Goal: Check status: Check status

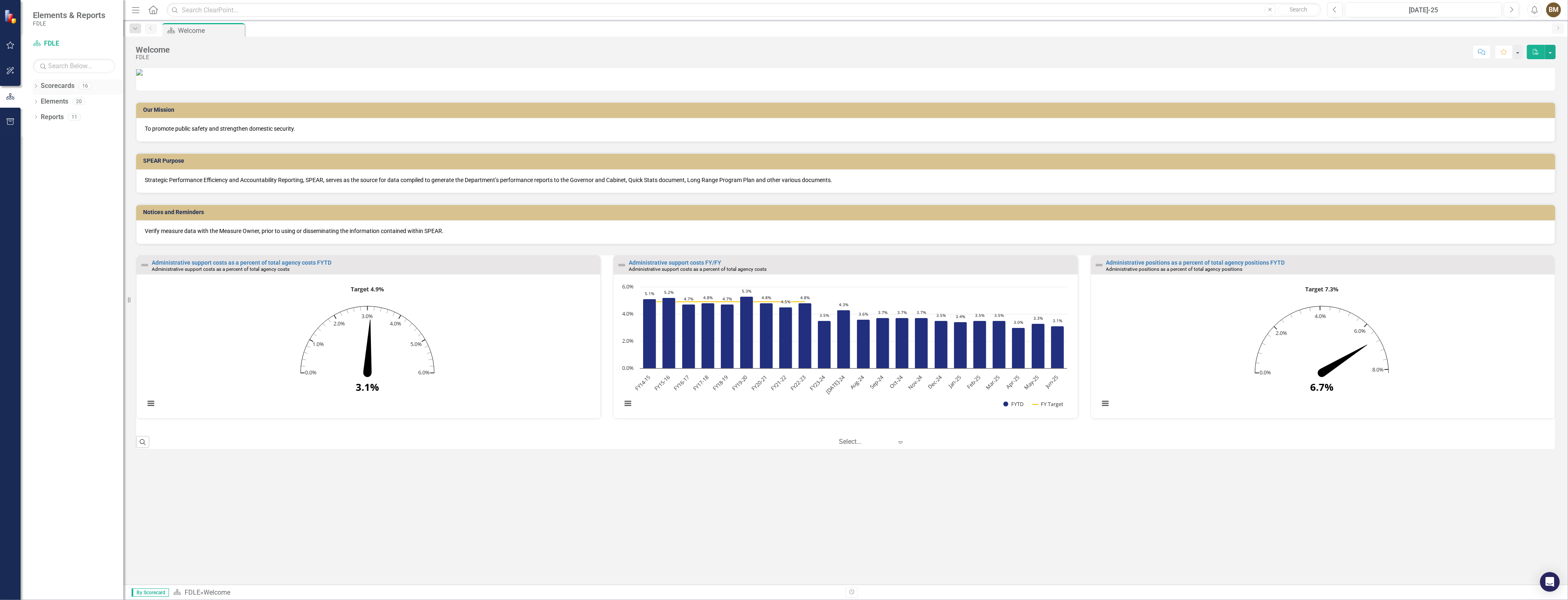
click at [35, 89] on div "Dropdown" at bounding box center [35, 86] width 5 height 7
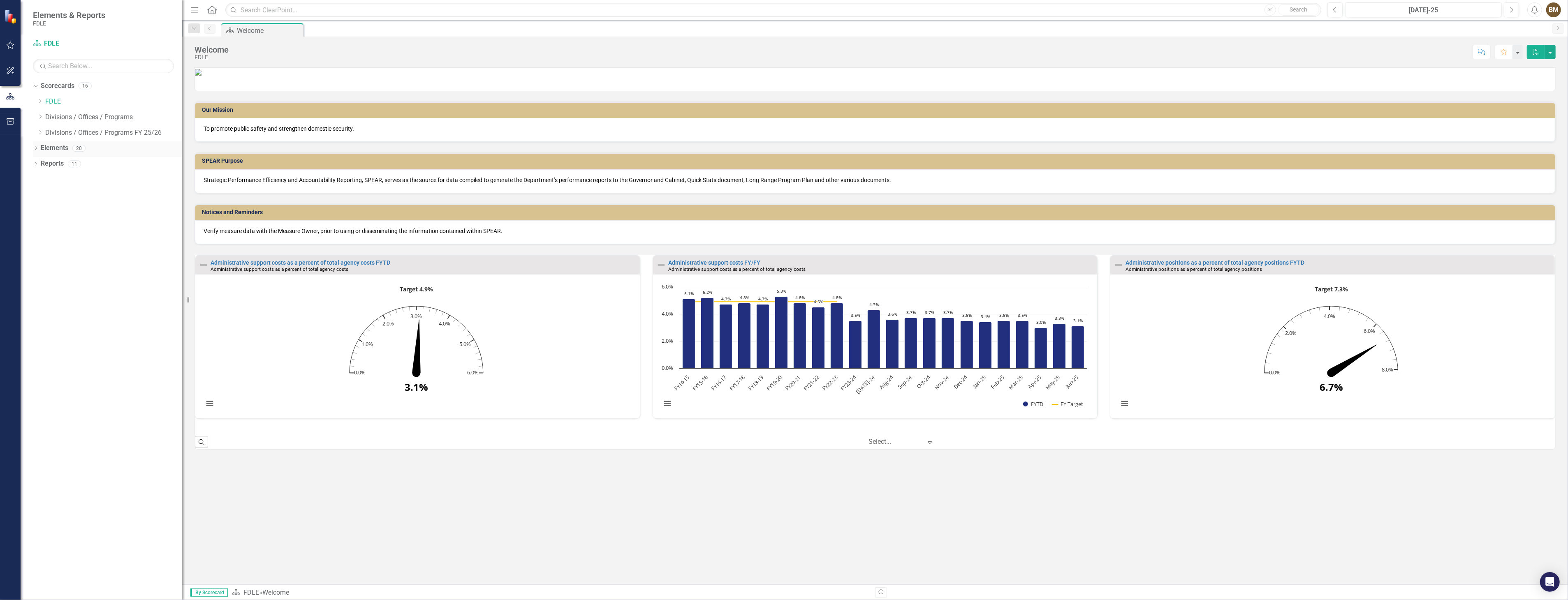
drag, startPoint x: 125, startPoint y: 141, endPoint x: 182, endPoint y: 152, distance: 58.1
click at [182, 152] on div "Resize" at bounding box center [185, 300] width 7 height 600
click at [40, 133] on icon "Dropdown" at bounding box center [40, 132] width 6 height 5
click at [40, 118] on icon "Dropdown" at bounding box center [40, 117] width 6 height 5
click at [63, 134] on link "BSP" at bounding box center [117, 133] width 128 height 10
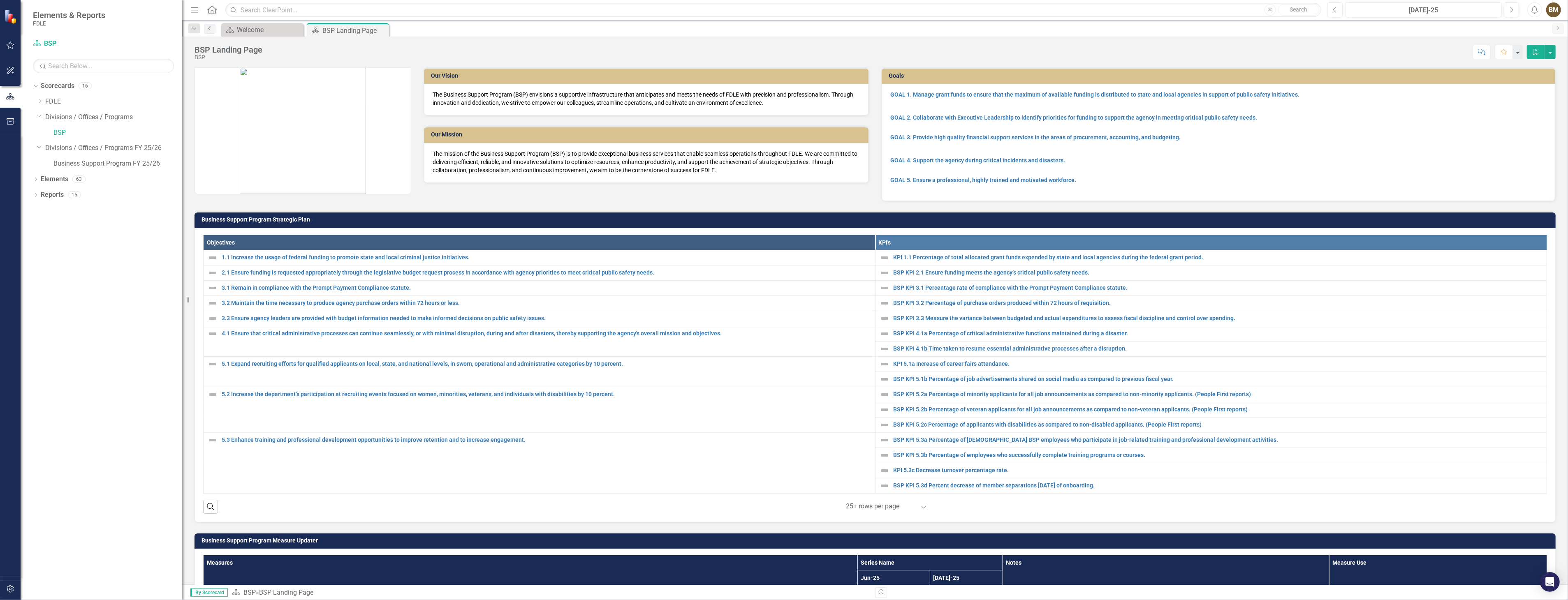
click at [1312, 43] on div "BSP Landing Page BSP Score: N/A [DATE]-25 Completed Comment Favorite PDF" at bounding box center [875, 49] width 1386 height 25
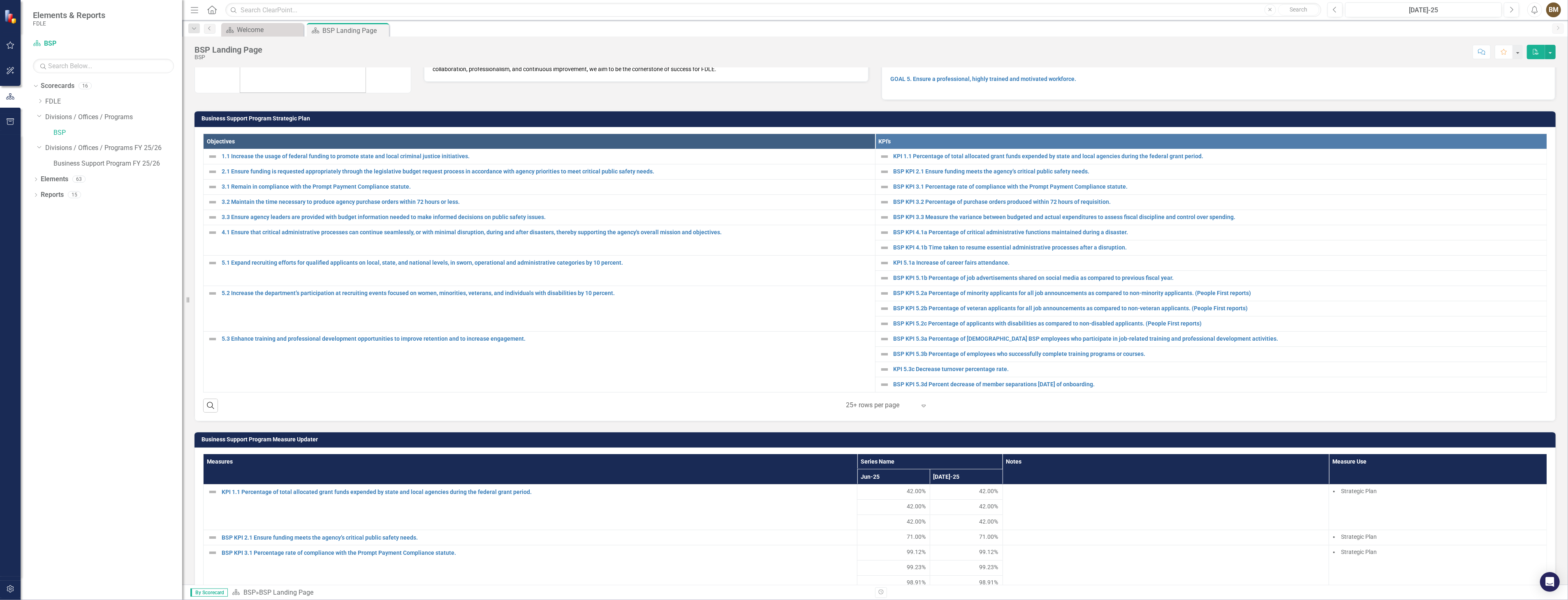
scroll to position [183, 0]
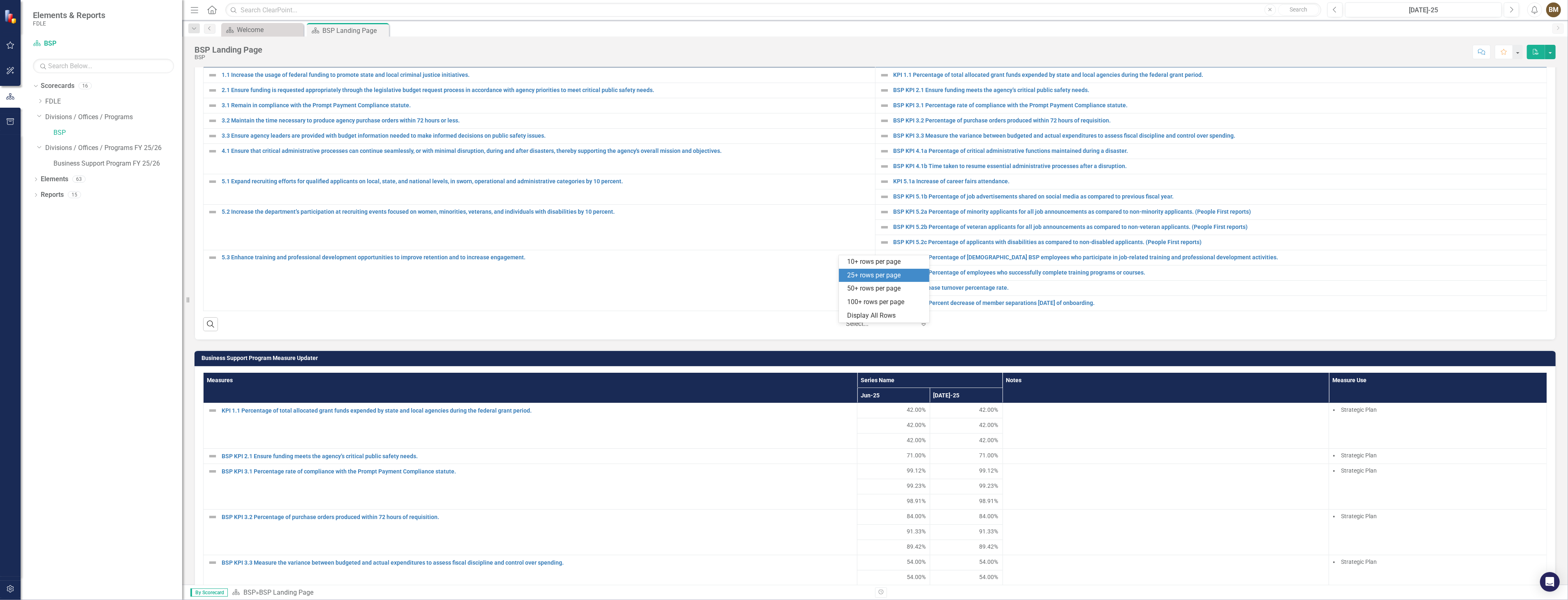
click at [922, 326] on icon at bounding box center [923, 325] width 4 height 2
click at [859, 318] on div "Display All Rows" at bounding box center [886, 316] width 77 height 10
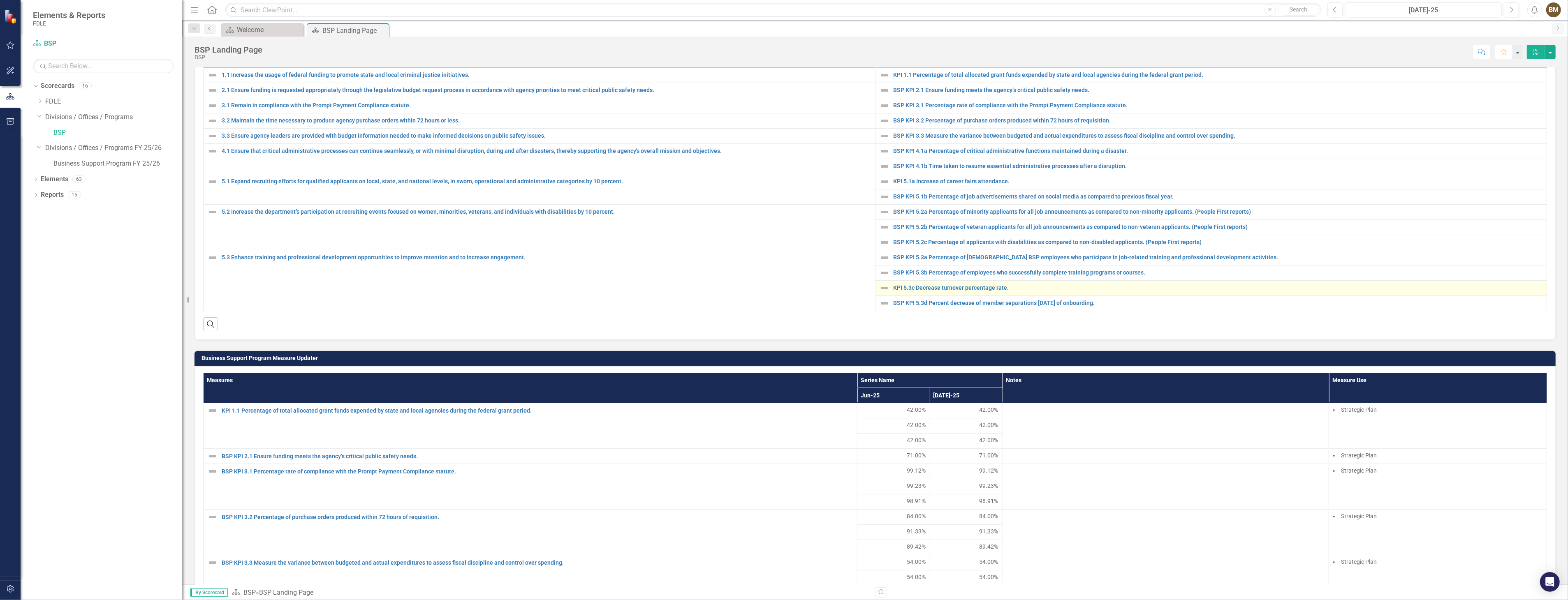
scroll to position [0, 0]
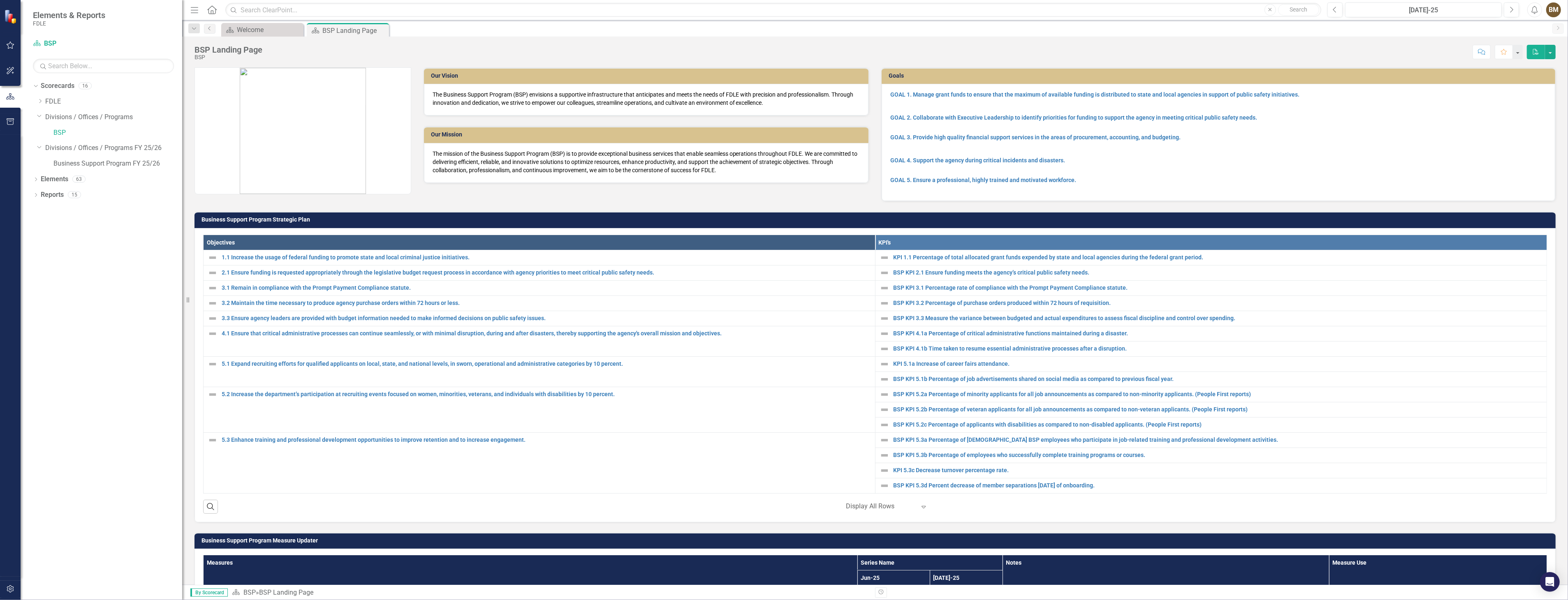
click at [1304, 56] on div "Score: N/A [DATE]-25 Completed Comment Favorite PDF" at bounding box center [911, 52] width 1289 height 14
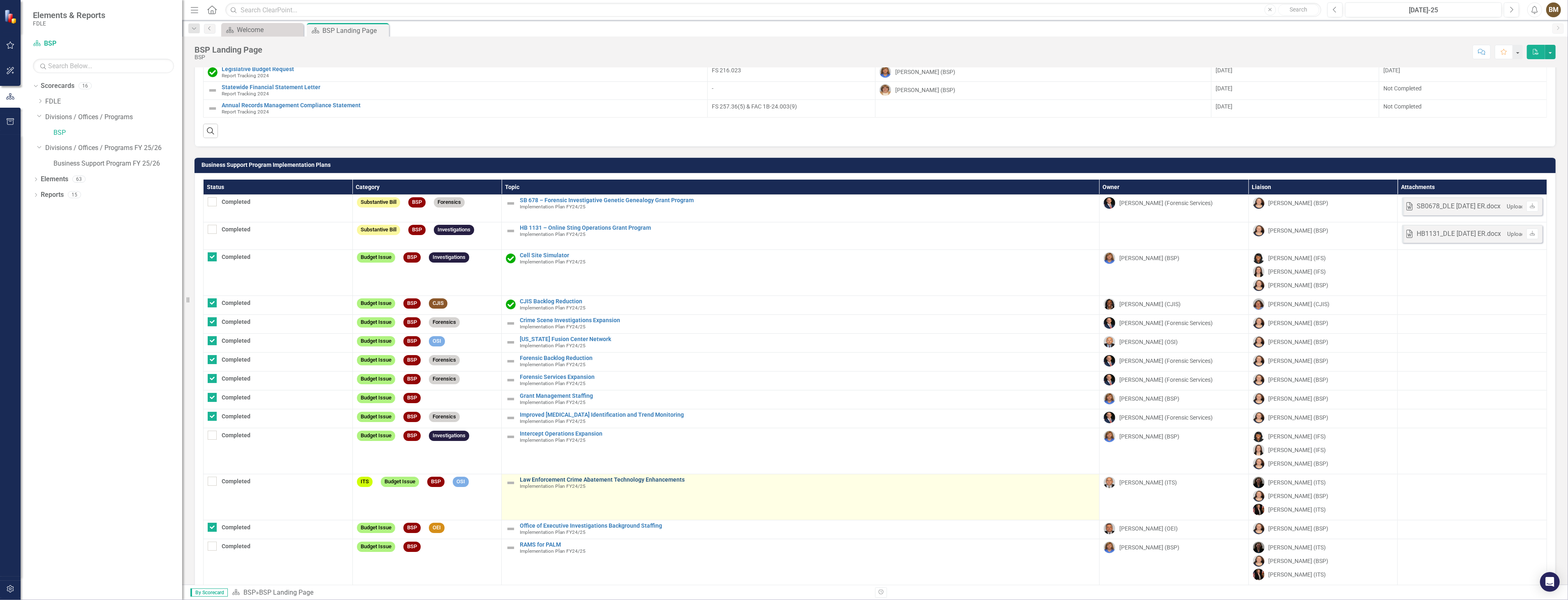
click at [607, 483] on link "Law Enforcement Crime Abatement Technology Enhancements" at bounding box center [807, 480] width 575 height 6
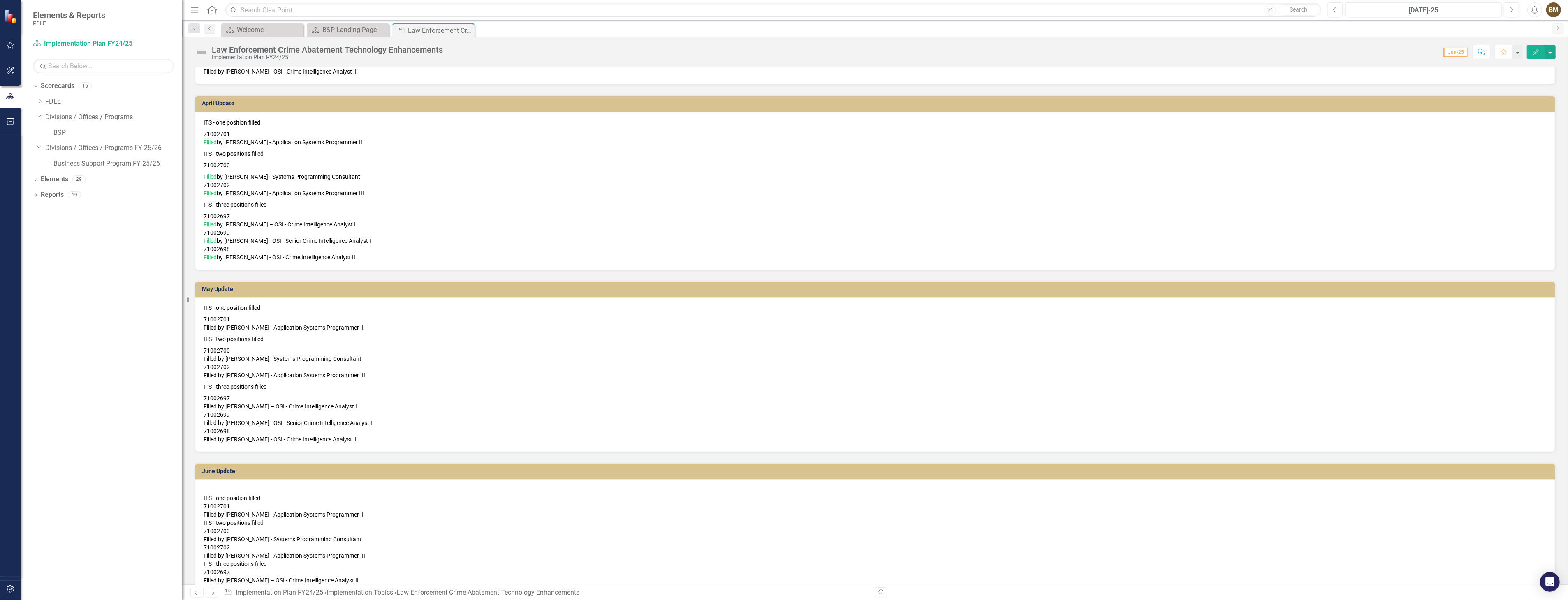
scroll to position [1296, 0]
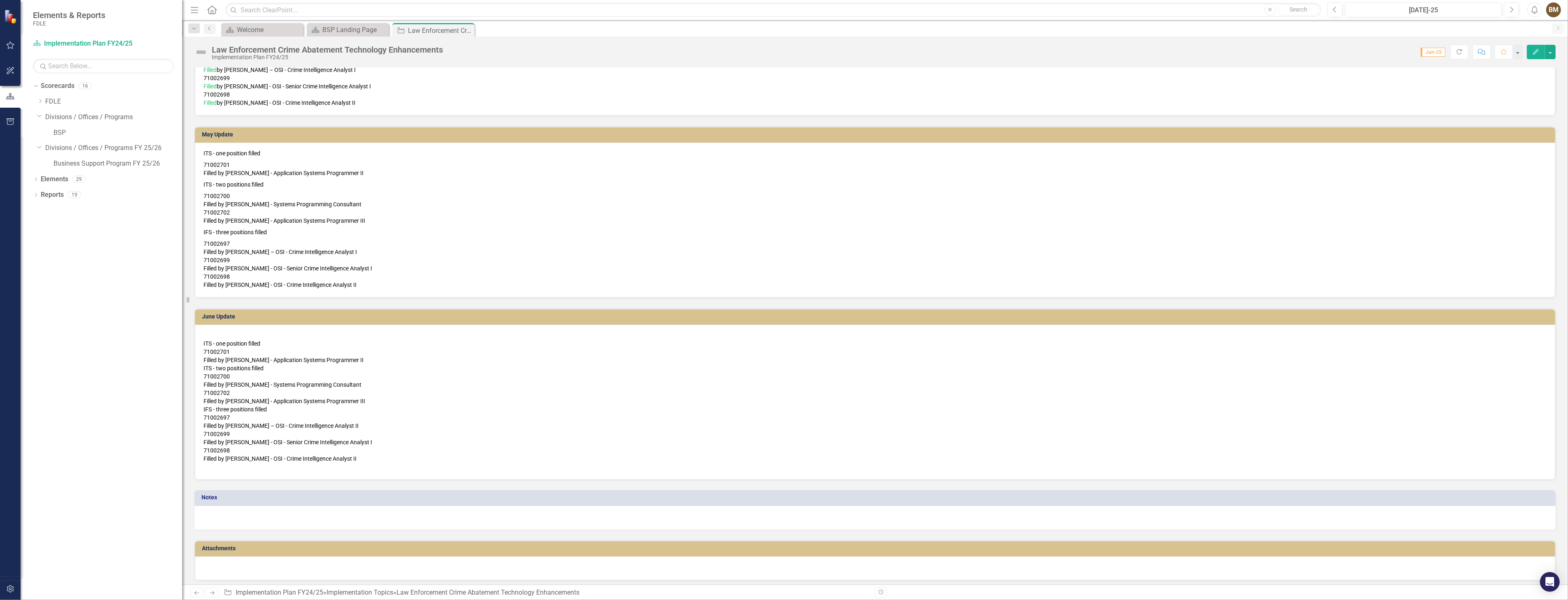
click at [466, 190] on p "71002700 Filled by [PERSON_NAME] - Systems Programming Consultant 71002702 Fill…" at bounding box center [875, 208] width 1343 height 36
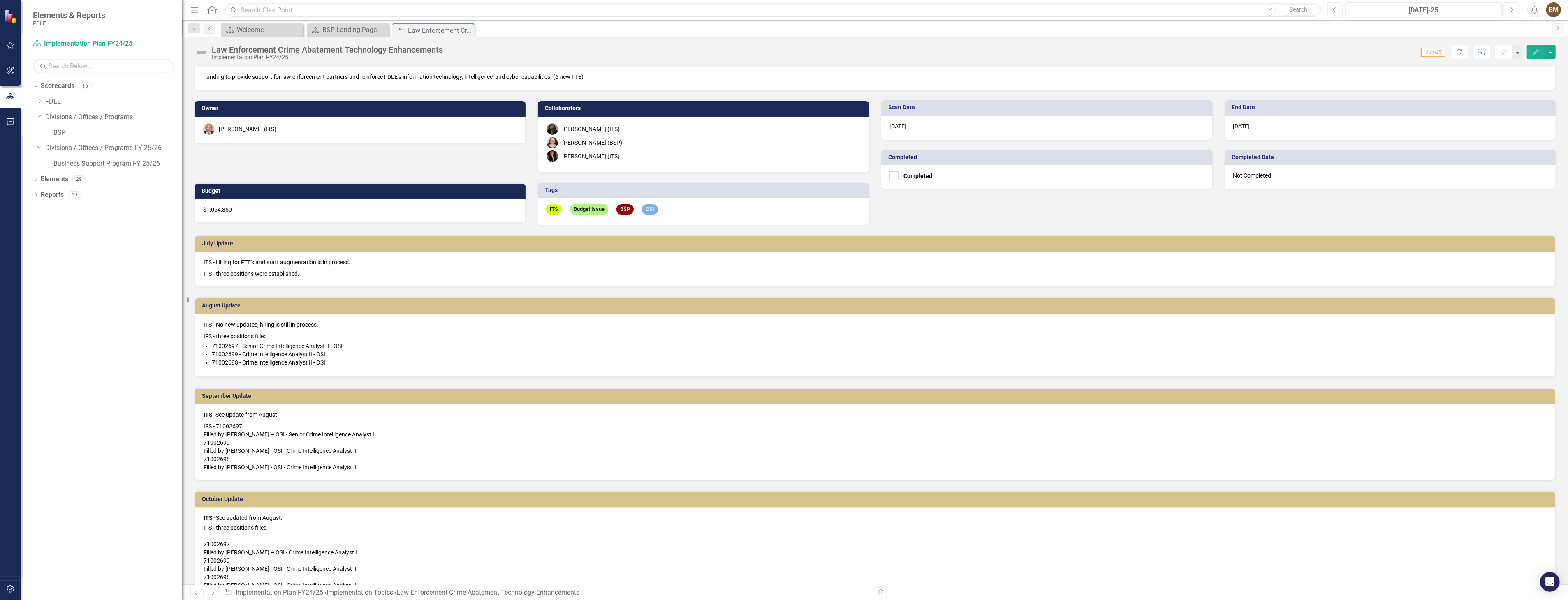
scroll to position [0, 0]
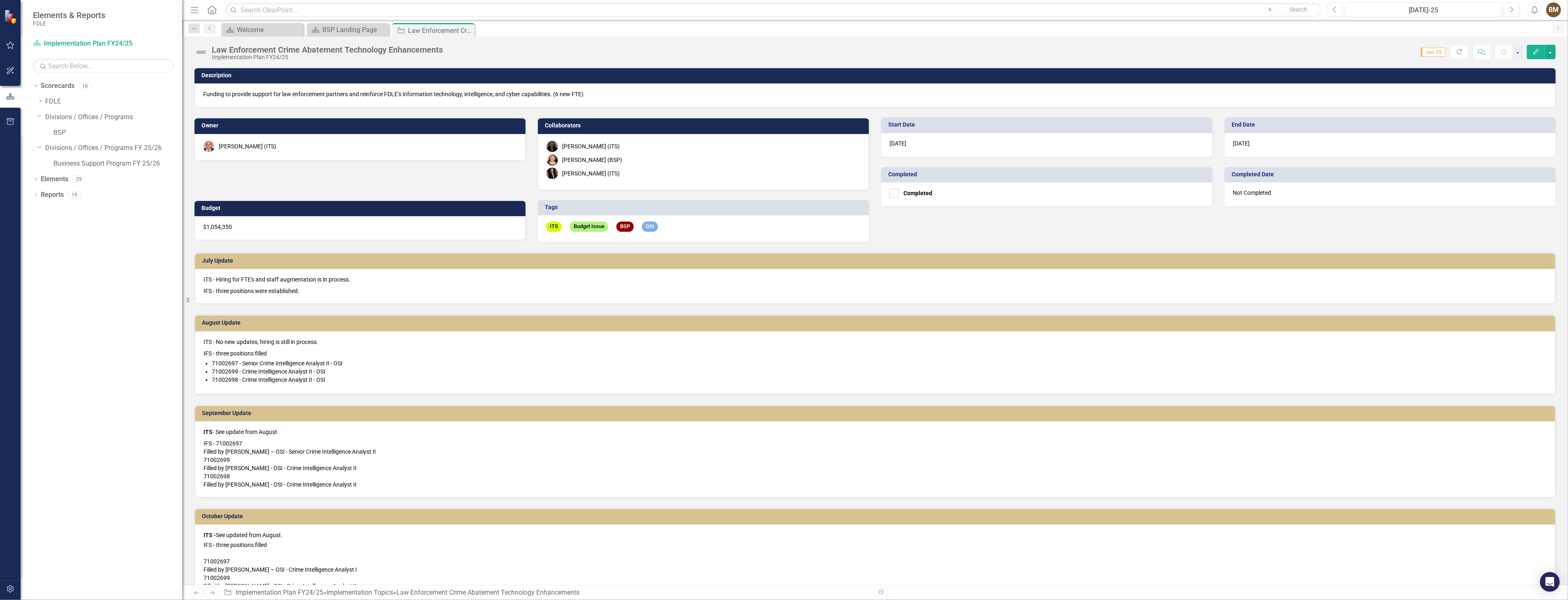
drag, startPoint x: 469, startPoint y: 32, endPoint x: 454, endPoint y: 36, distance: 15.5
click at [0, 0] on icon "Close" at bounding box center [0, 0] width 0 height 0
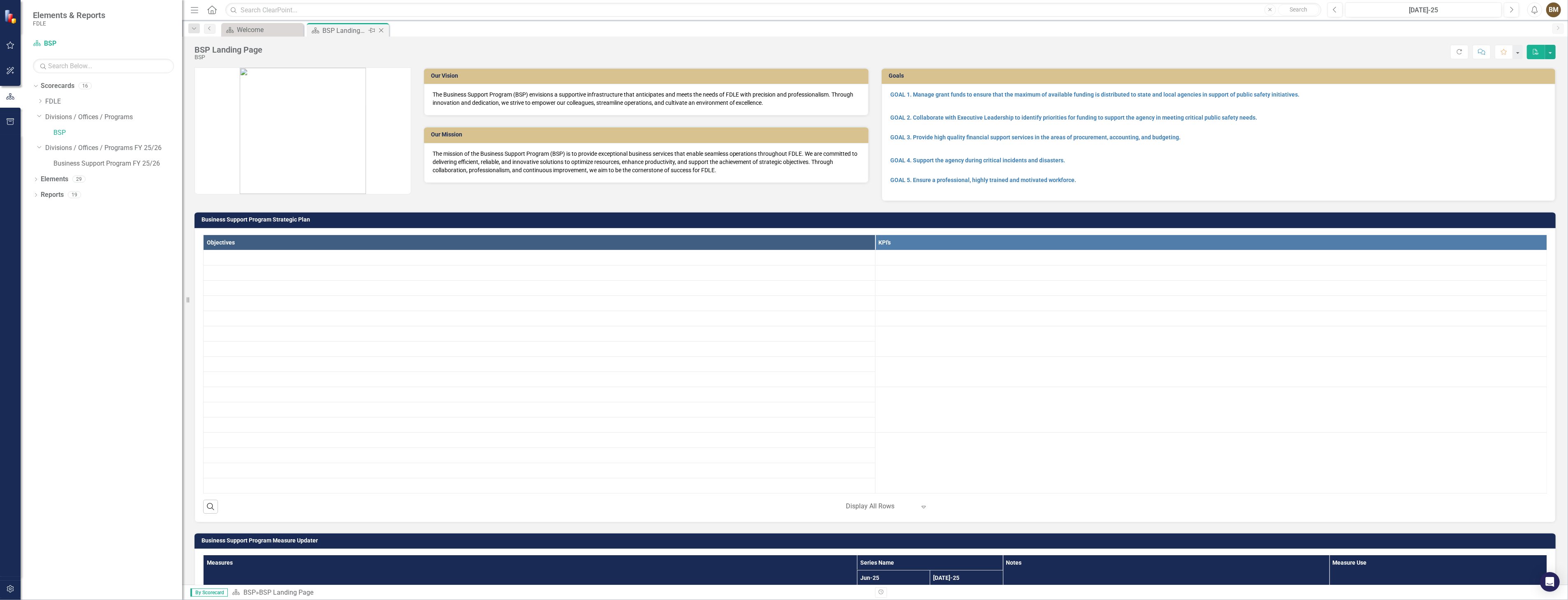
click at [382, 31] on icon "Close" at bounding box center [382, 30] width 9 height 7
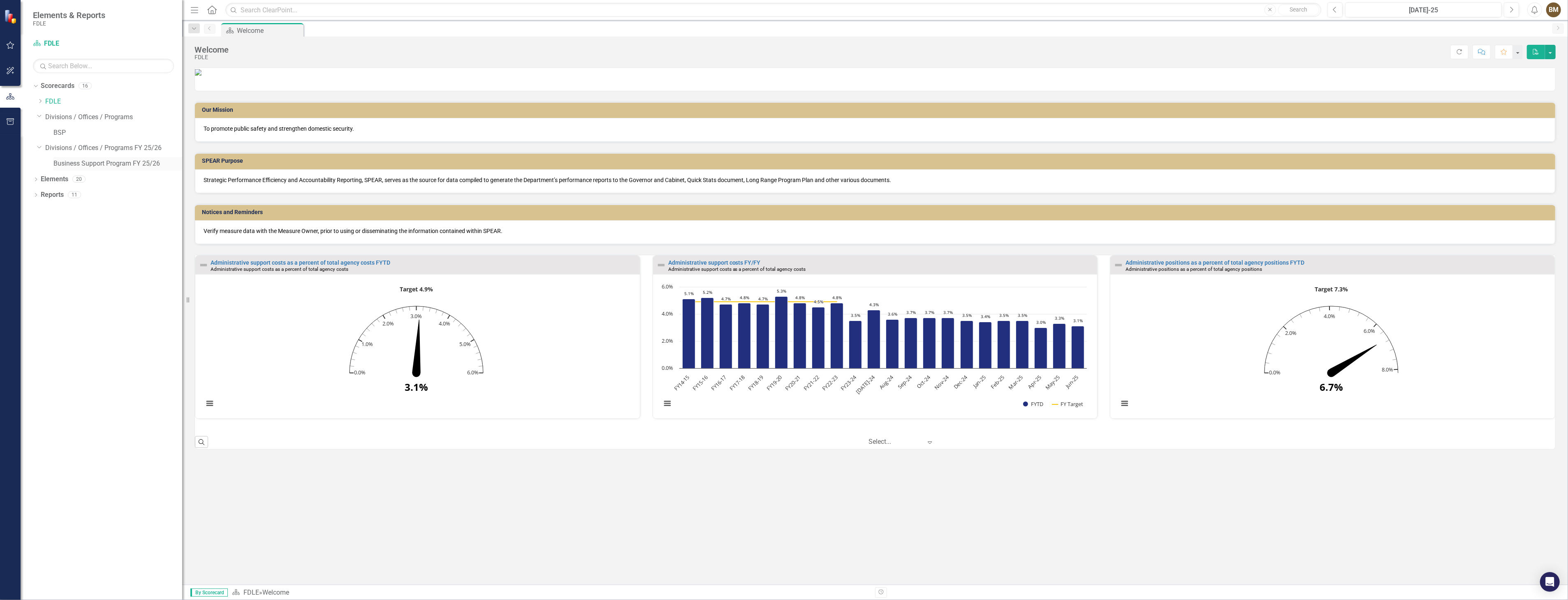
drag, startPoint x: 77, startPoint y: 166, endPoint x: 162, endPoint y: 166, distance: 85.0
click at [77, 166] on link "Business Support Program FY 25/26" at bounding box center [117, 164] width 128 height 10
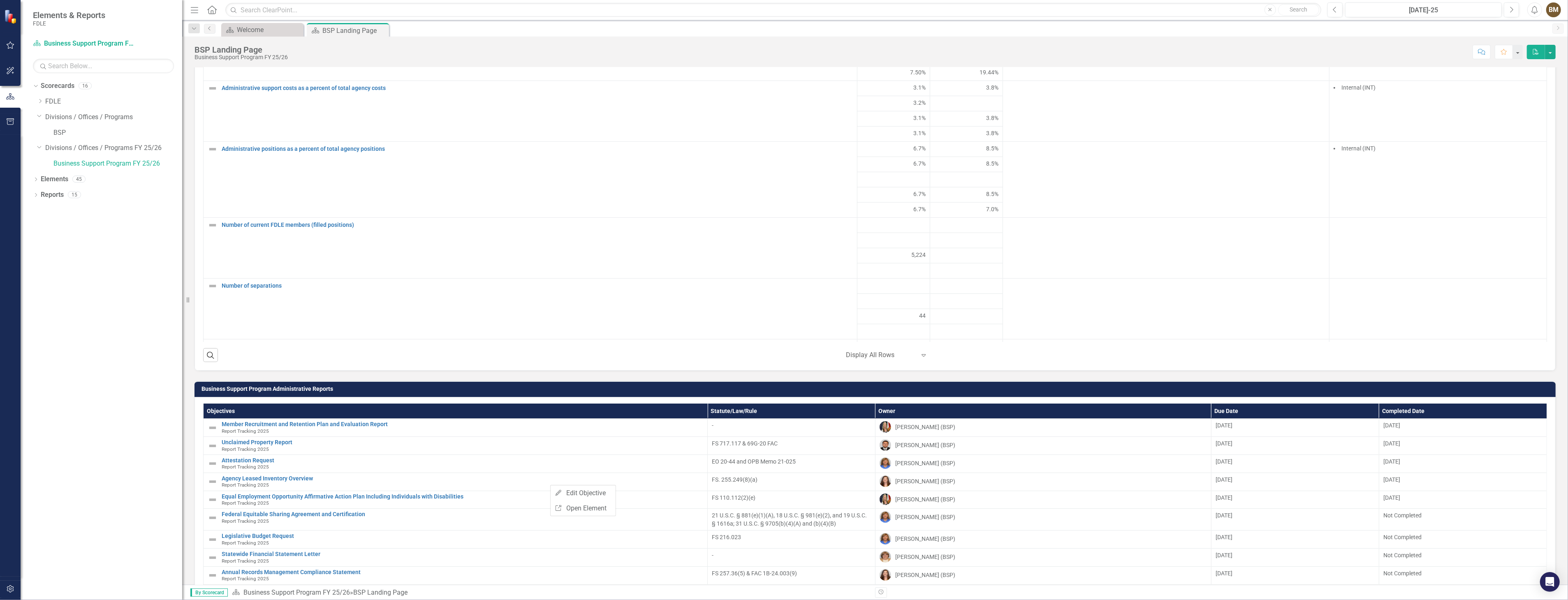
scroll to position [358, 0]
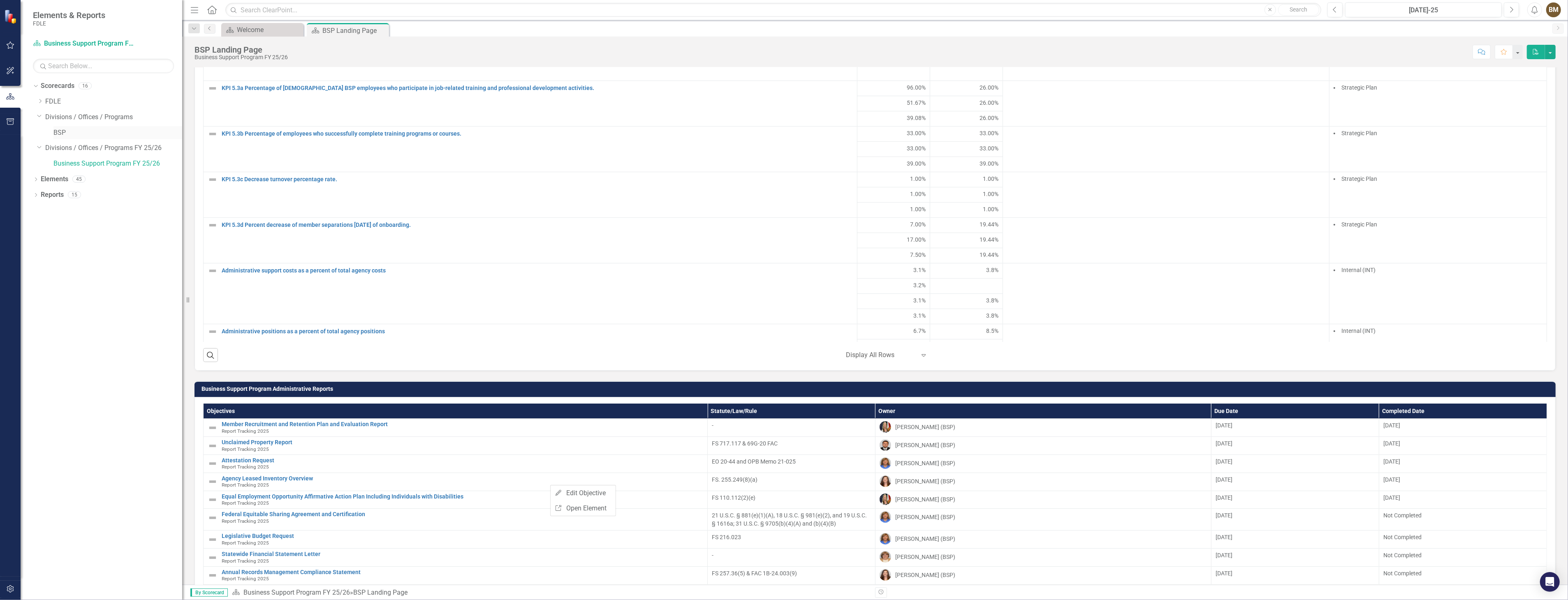
drag, startPoint x: 72, startPoint y: 133, endPoint x: 62, endPoint y: 133, distance: 10.0
click at [72, 133] on link "BSP" at bounding box center [117, 133] width 128 height 10
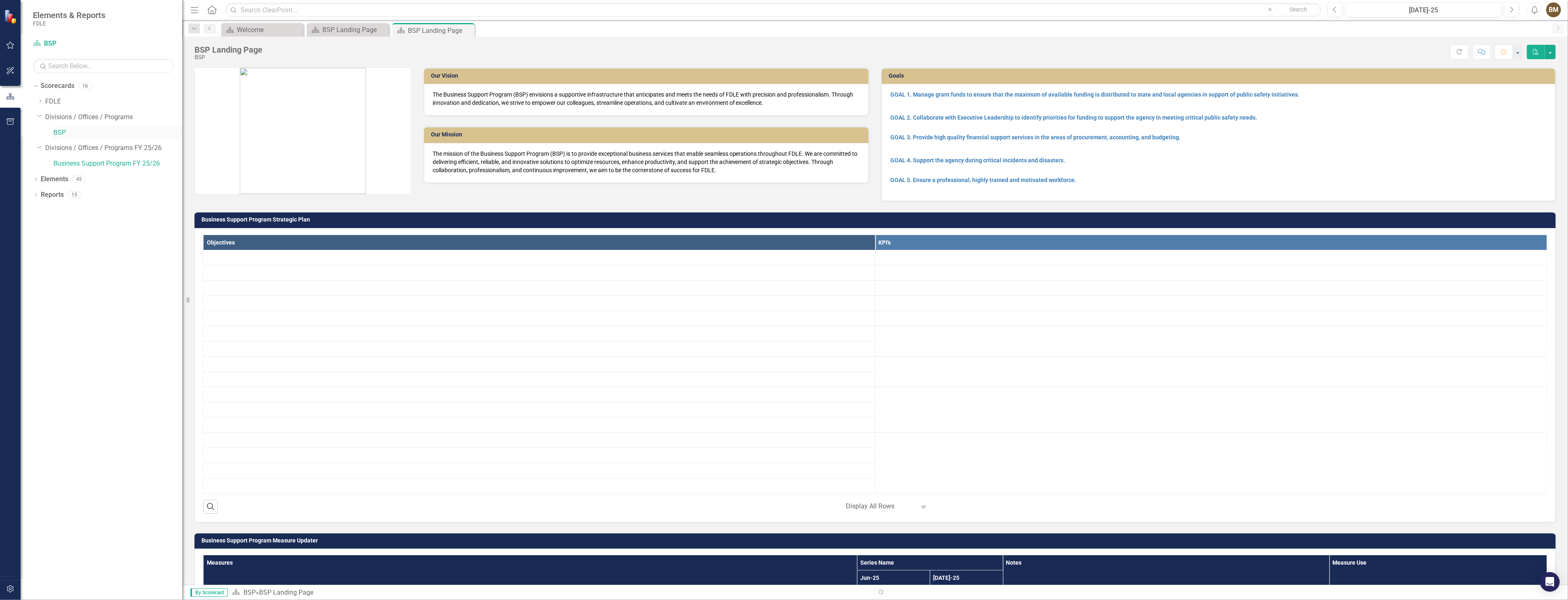
click at [60, 133] on link "BSP" at bounding box center [117, 133] width 128 height 10
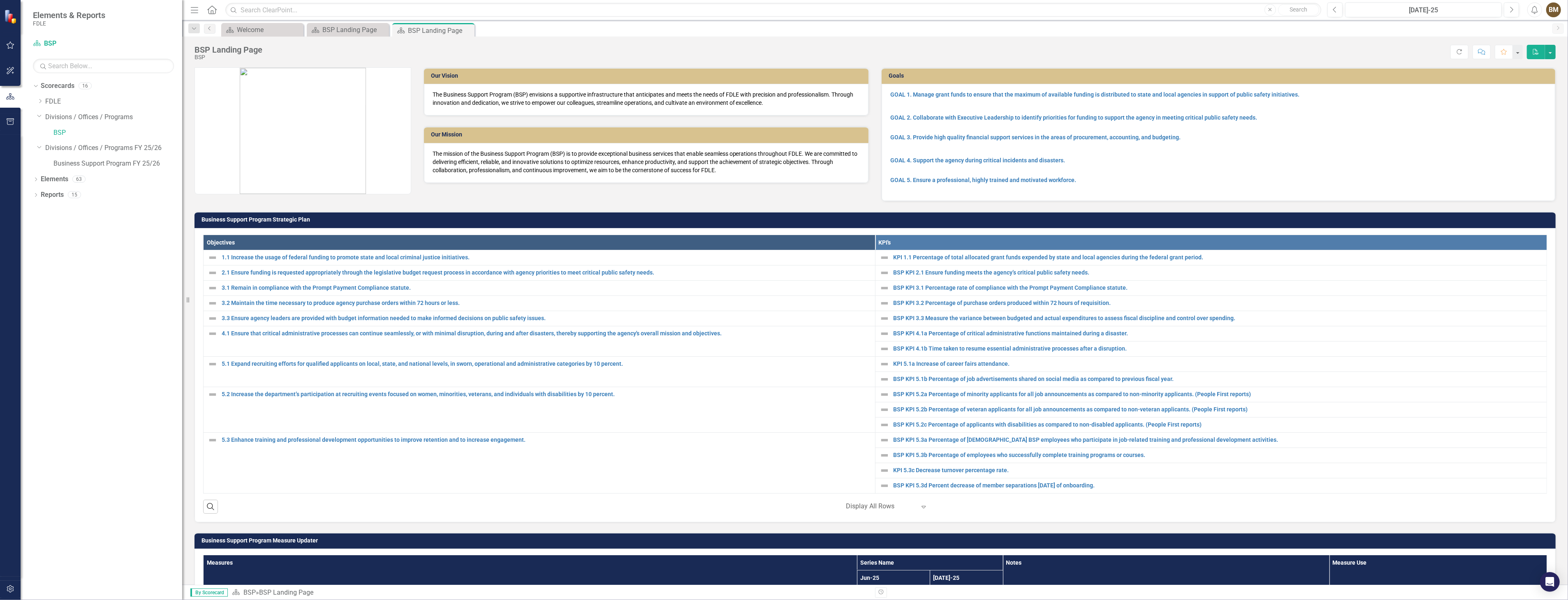
drag, startPoint x: 466, startPoint y: 30, endPoint x: 403, endPoint y: 32, distance: 63.0
click at [0, 0] on icon "Close" at bounding box center [0, 0] width 0 height 0
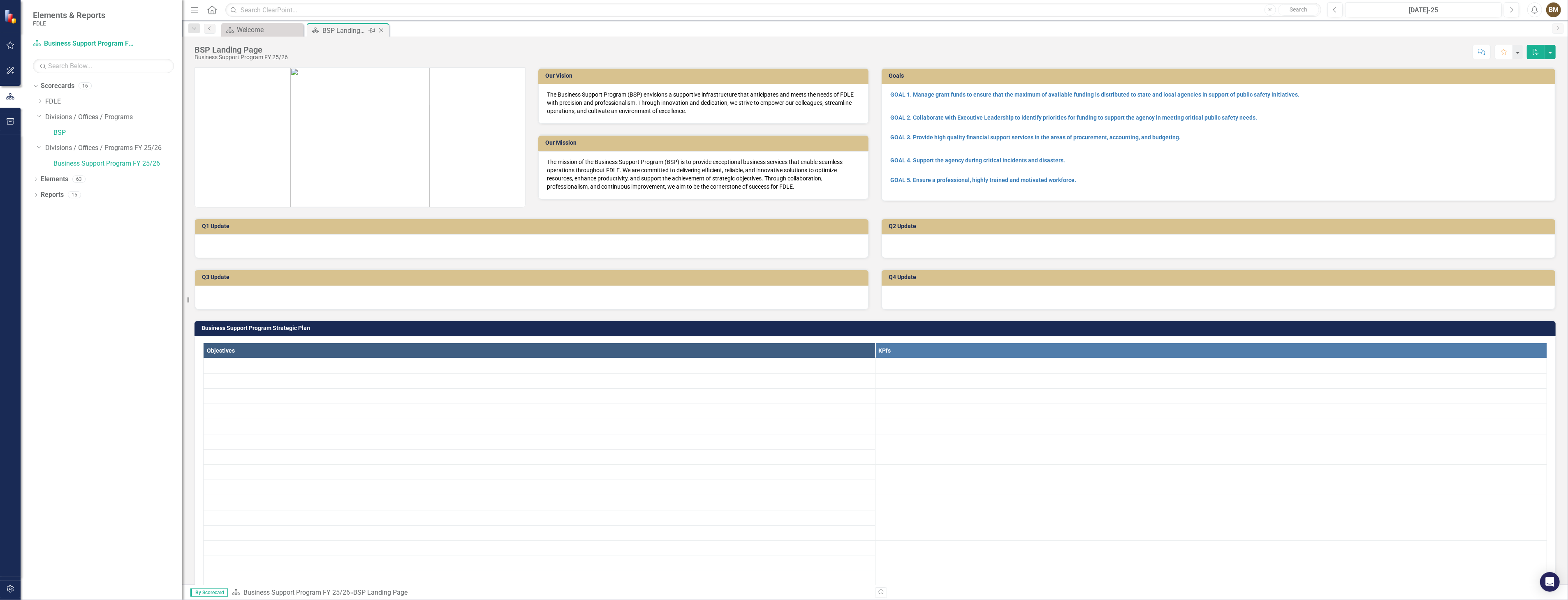
click at [382, 31] on icon at bounding box center [381, 30] width 4 height 4
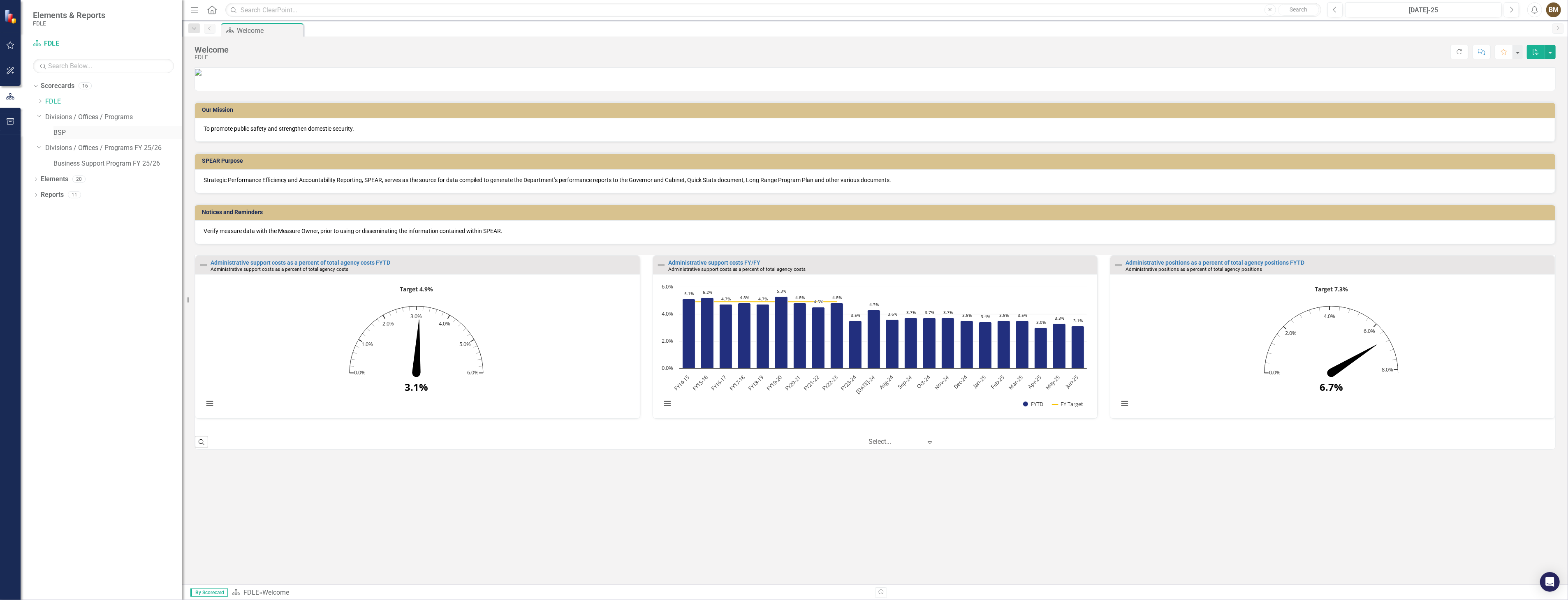
click at [58, 132] on link "BSP" at bounding box center [117, 133] width 128 height 10
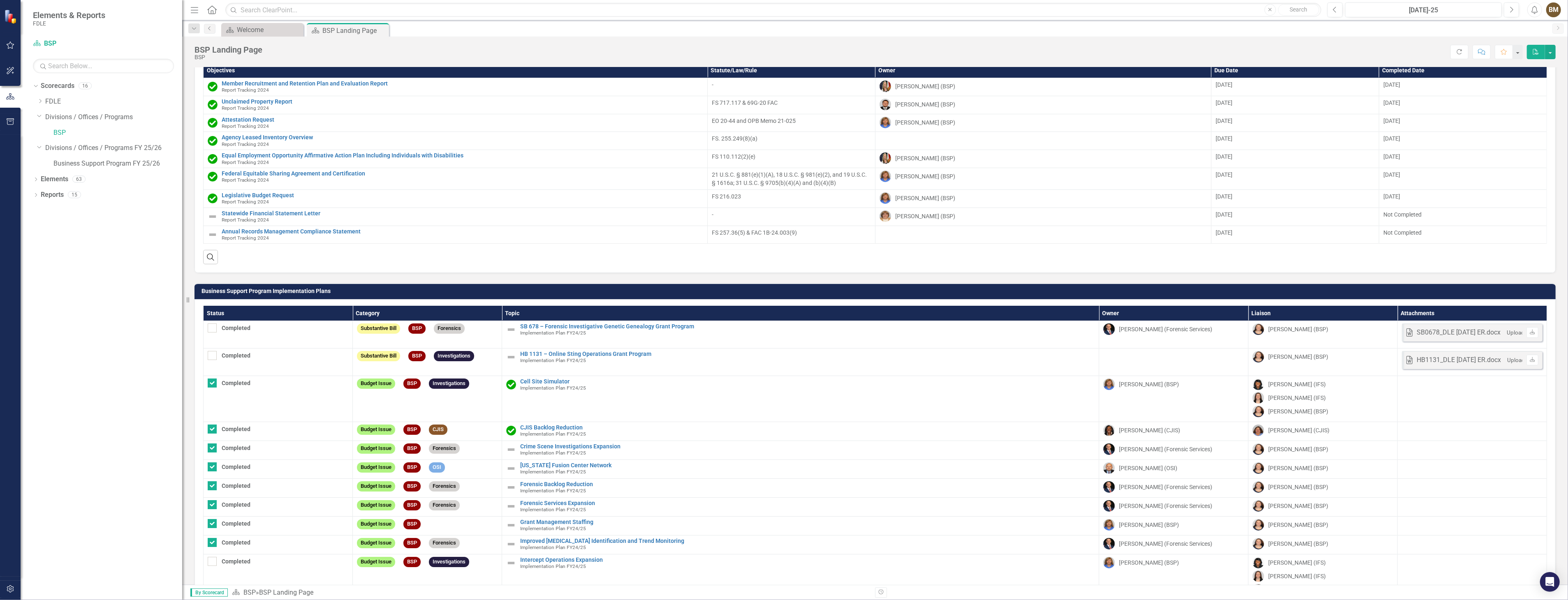
scroll to position [1218, 0]
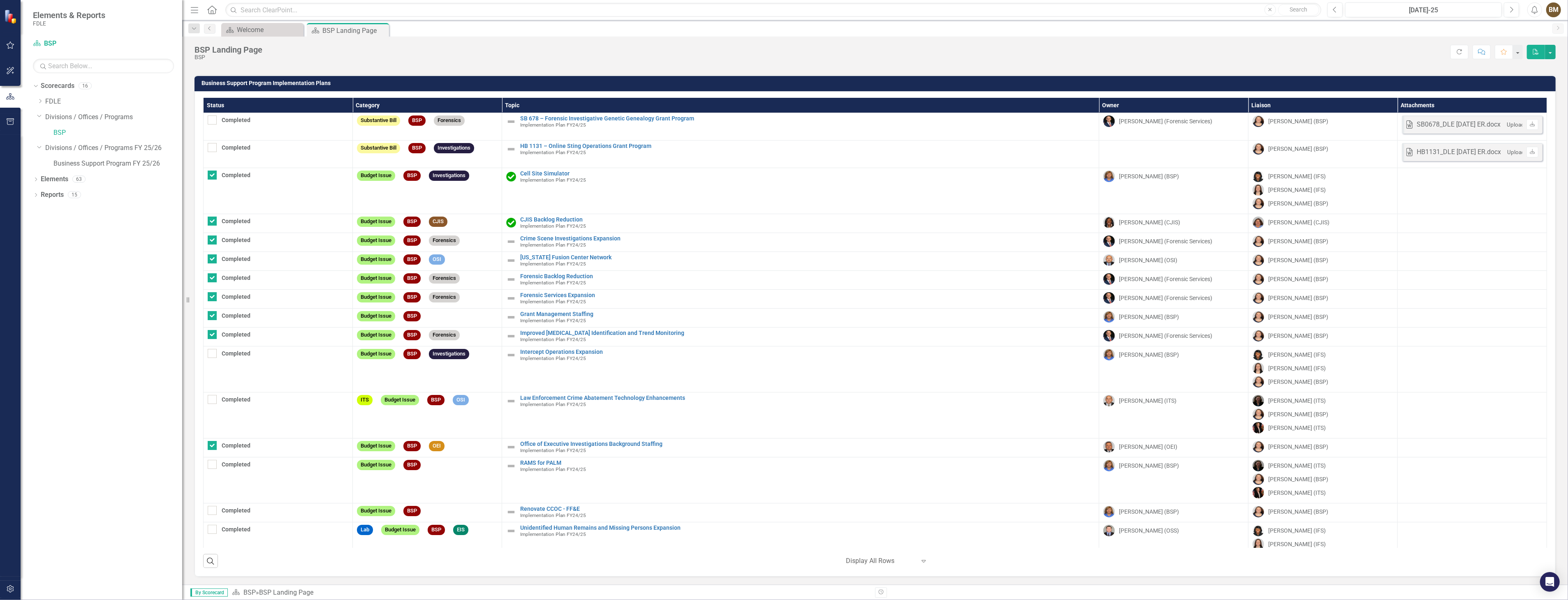
click at [861, 560] on div at bounding box center [881, 561] width 70 height 11
click at [900, 545] on div "Display All Rows" at bounding box center [886, 547] width 77 height 10
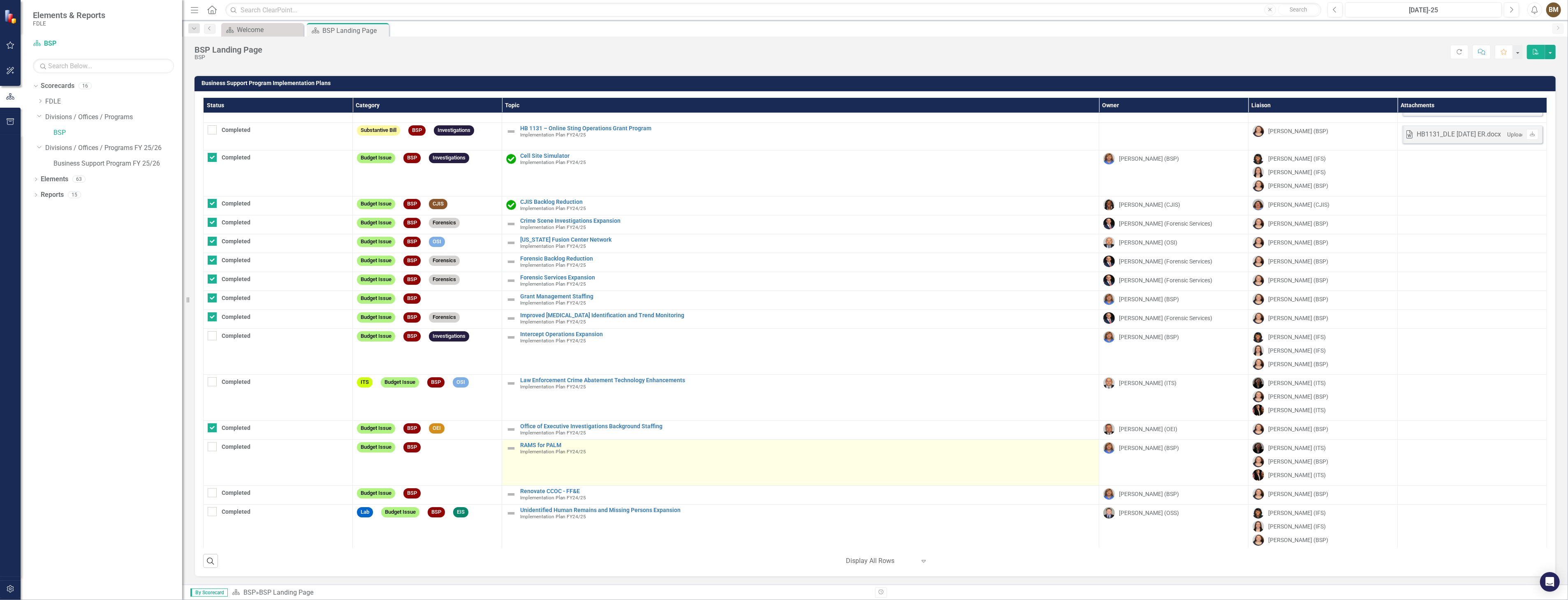
scroll to position [27, 0]
click at [549, 439] on link "RAMS for PALM" at bounding box center [808, 442] width 575 height 6
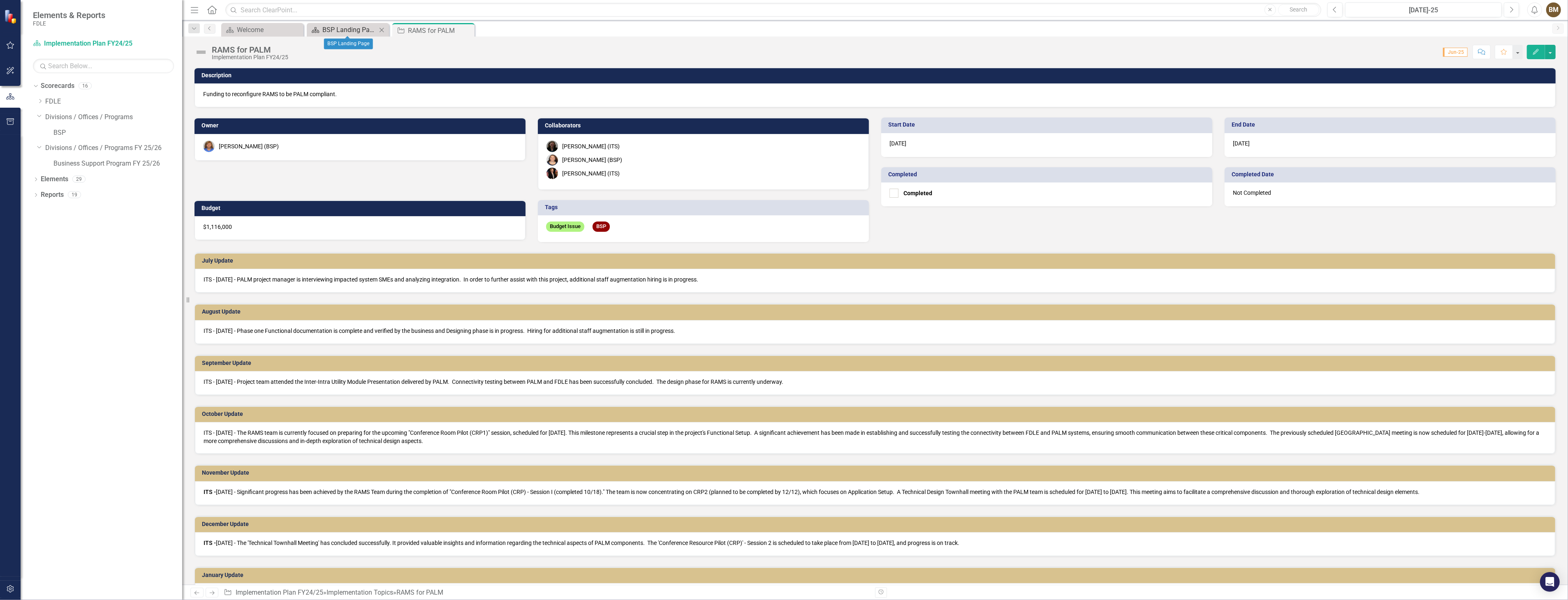
click at [344, 32] on div "BSP Landing Page" at bounding box center [349, 30] width 54 height 10
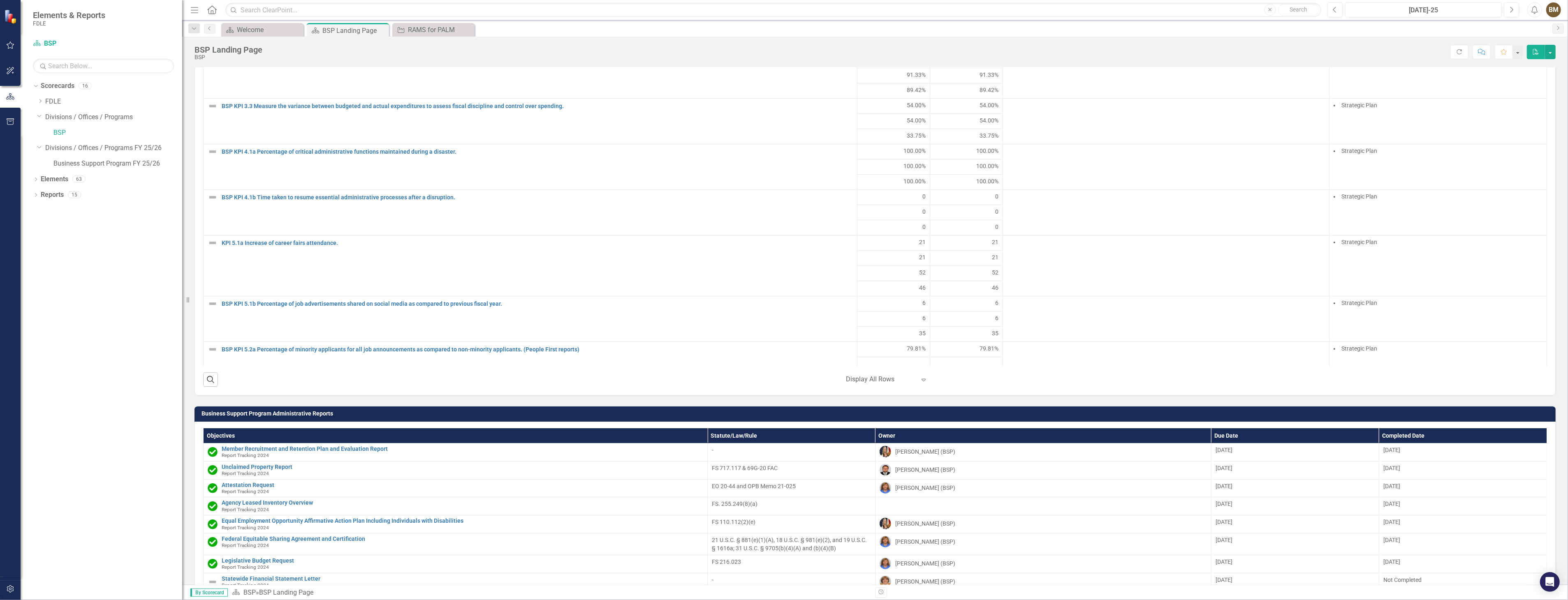
scroll to position [868, 0]
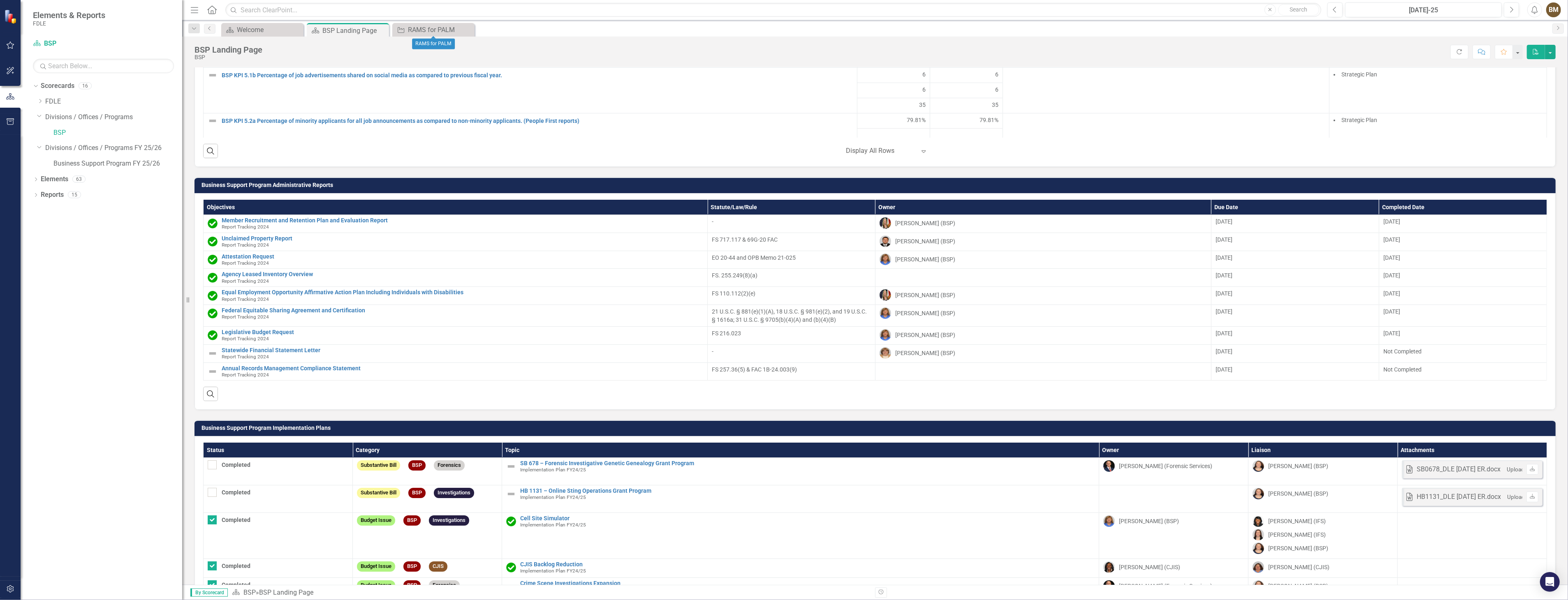
click at [0, 0] on icon "Close" at bounding box center [0, 0] width 0 height 0
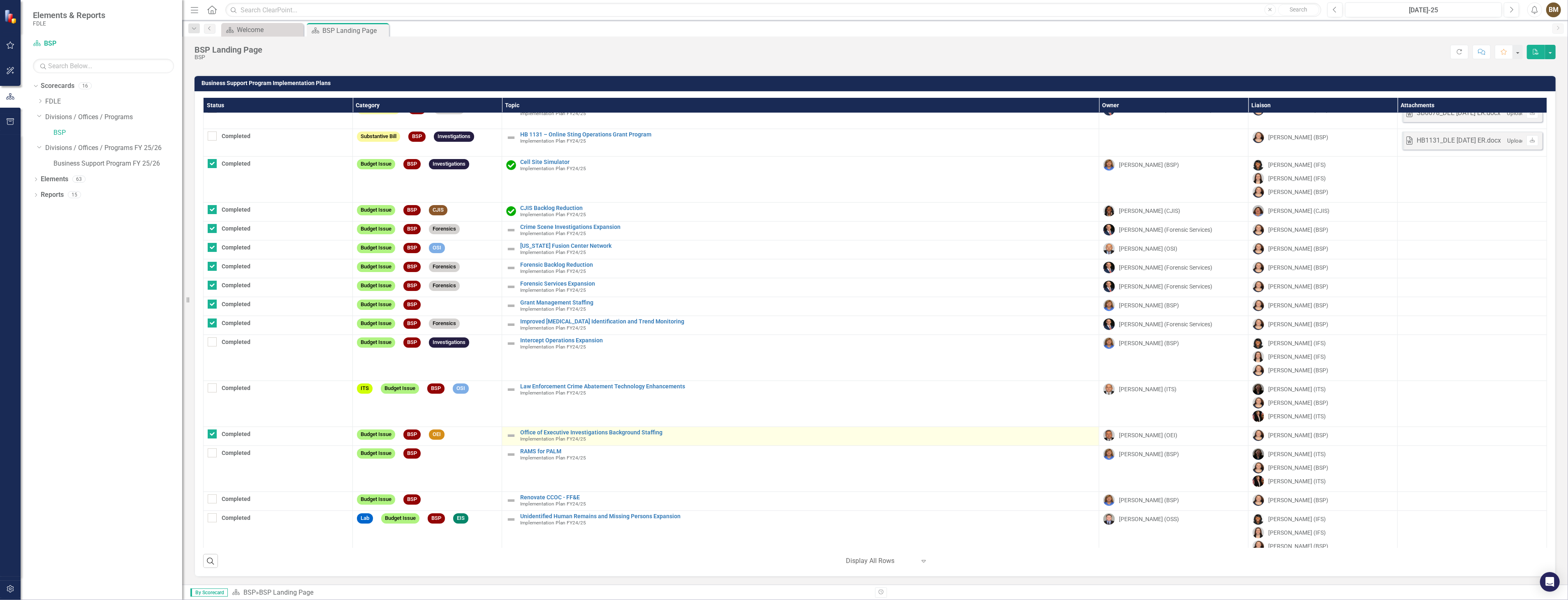
scroll to position [0, 0]
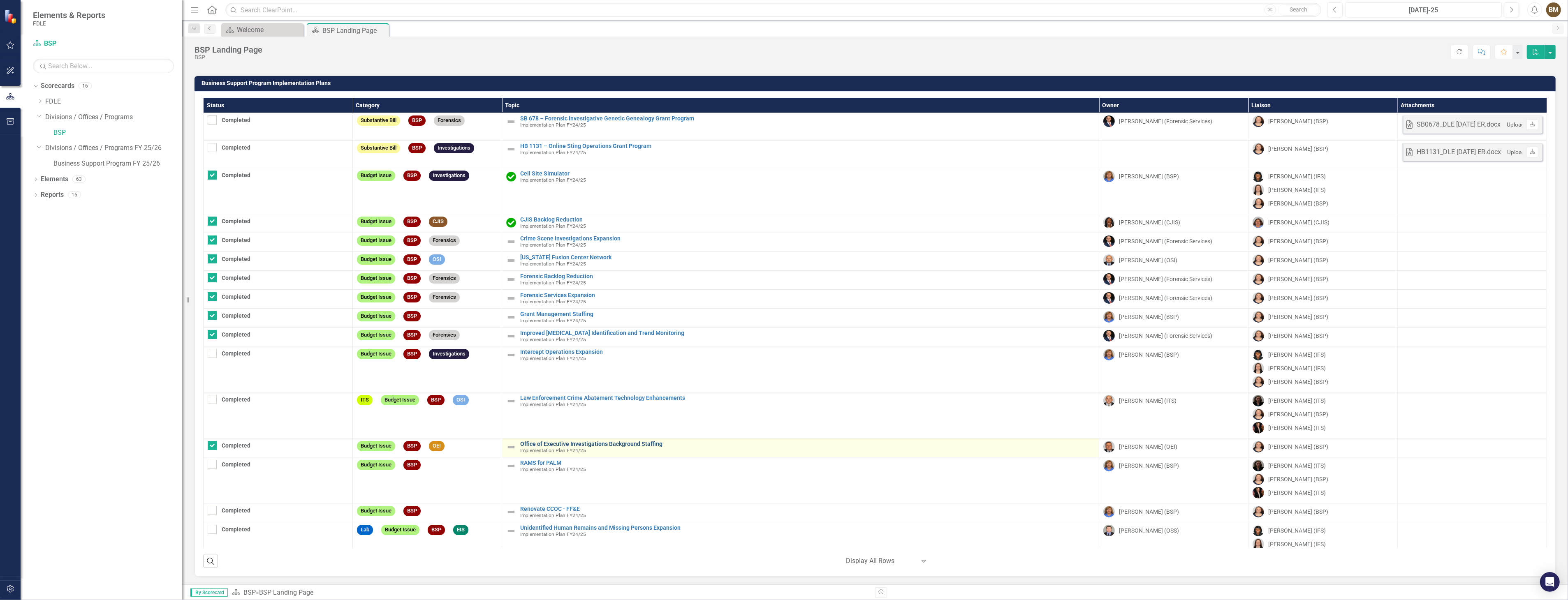
click at [589, 444] on link "Office of Executive Investigations Background Staffing" at bounding box center [808, 444] width 575 height 6
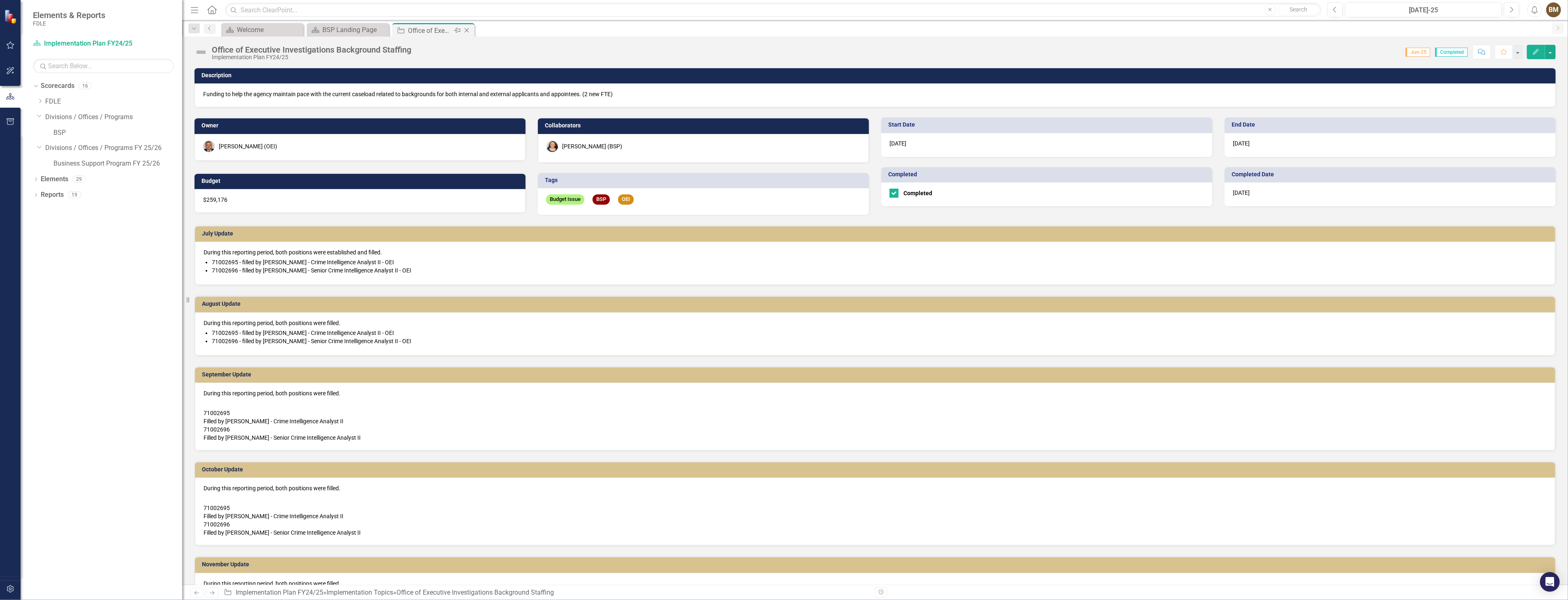
click at [468, 31] on icon "Close" at bounding box center [467, 30] width 9 height 7
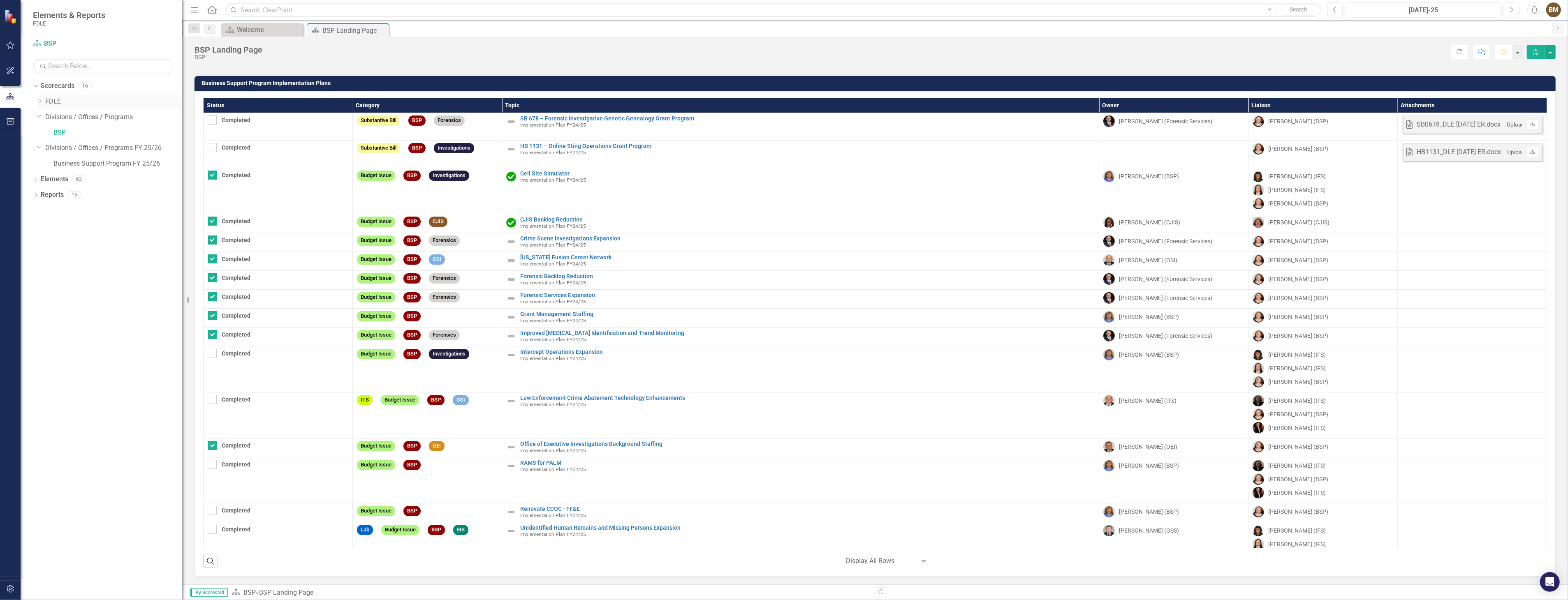
click at [41, 101] on icon "Dropdown" at bounding box center [40, 101] width 6 height 5
click at [50, 148] on icon "Dropdown" at bounding box center [48, 148] width 6 height 5
click at [101, 194] on link "Implementation Plan FY24/25" at bounding box center [122, 195] width 121 height 10
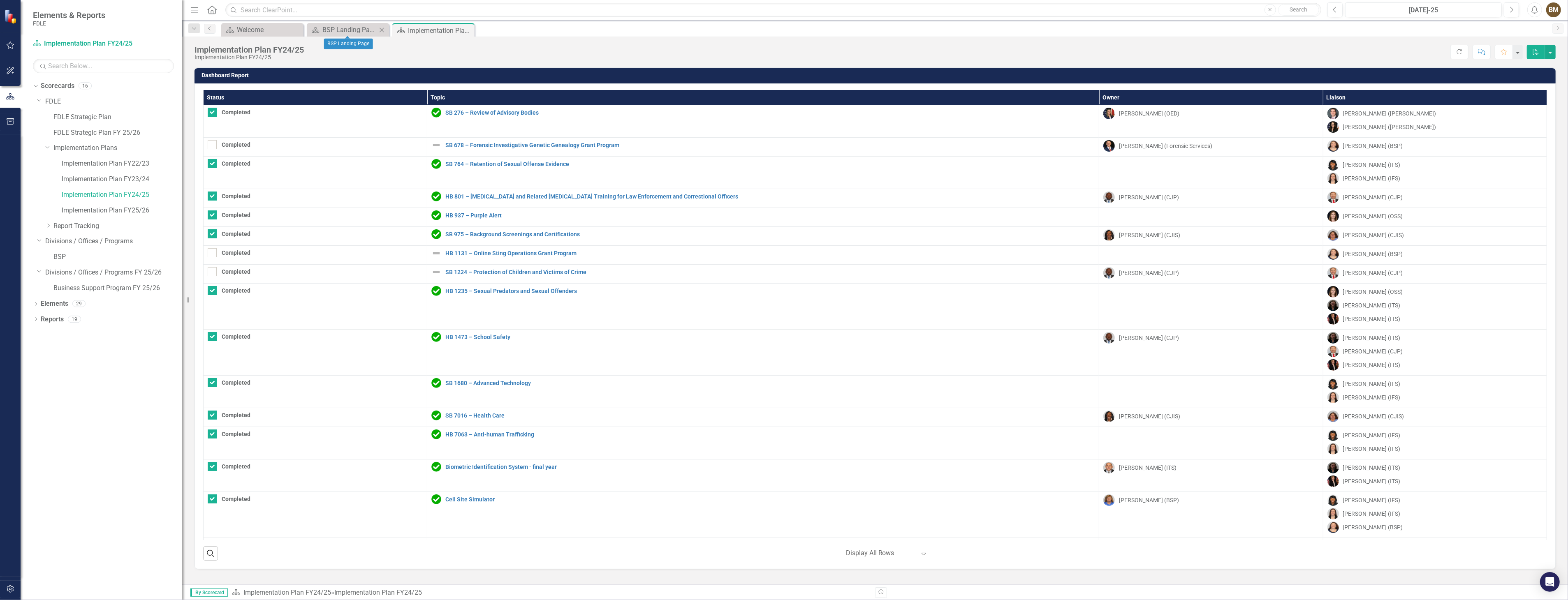
click at [380, 30] on icon "Close" at bounding box center [382, 30] width 9 height 7
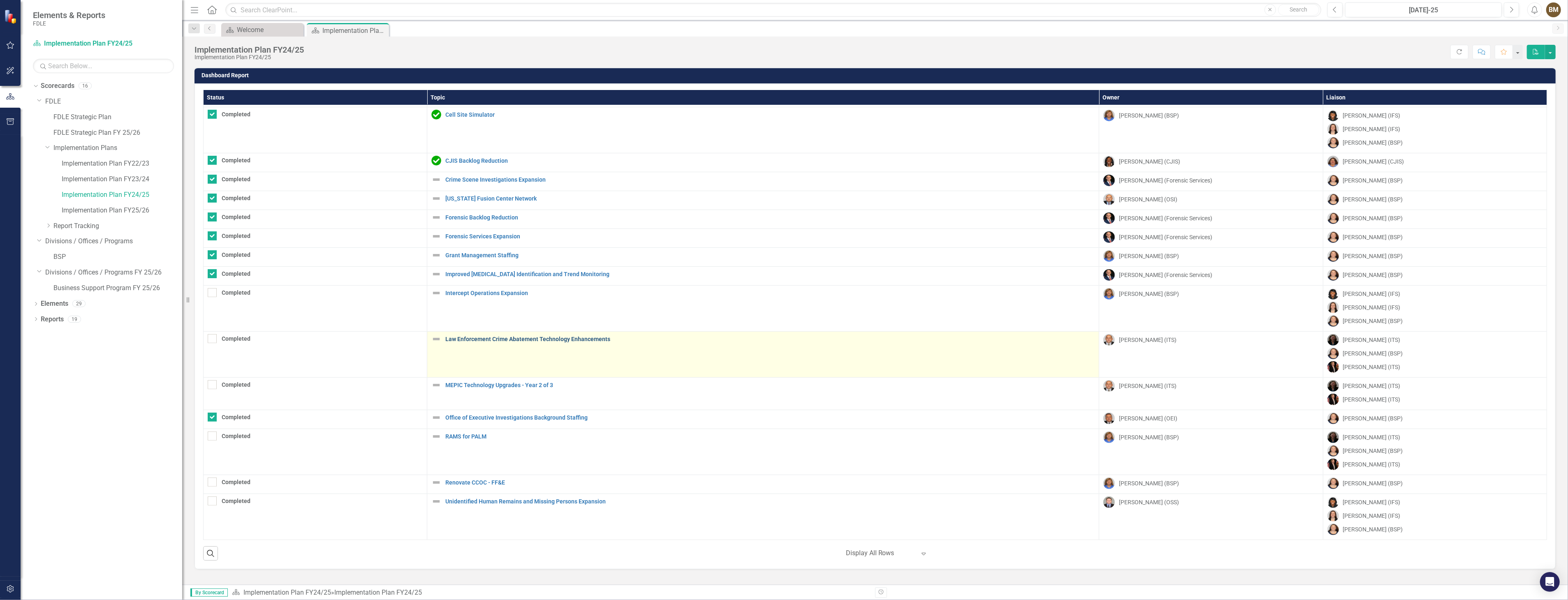
scroll to position [346, 0]
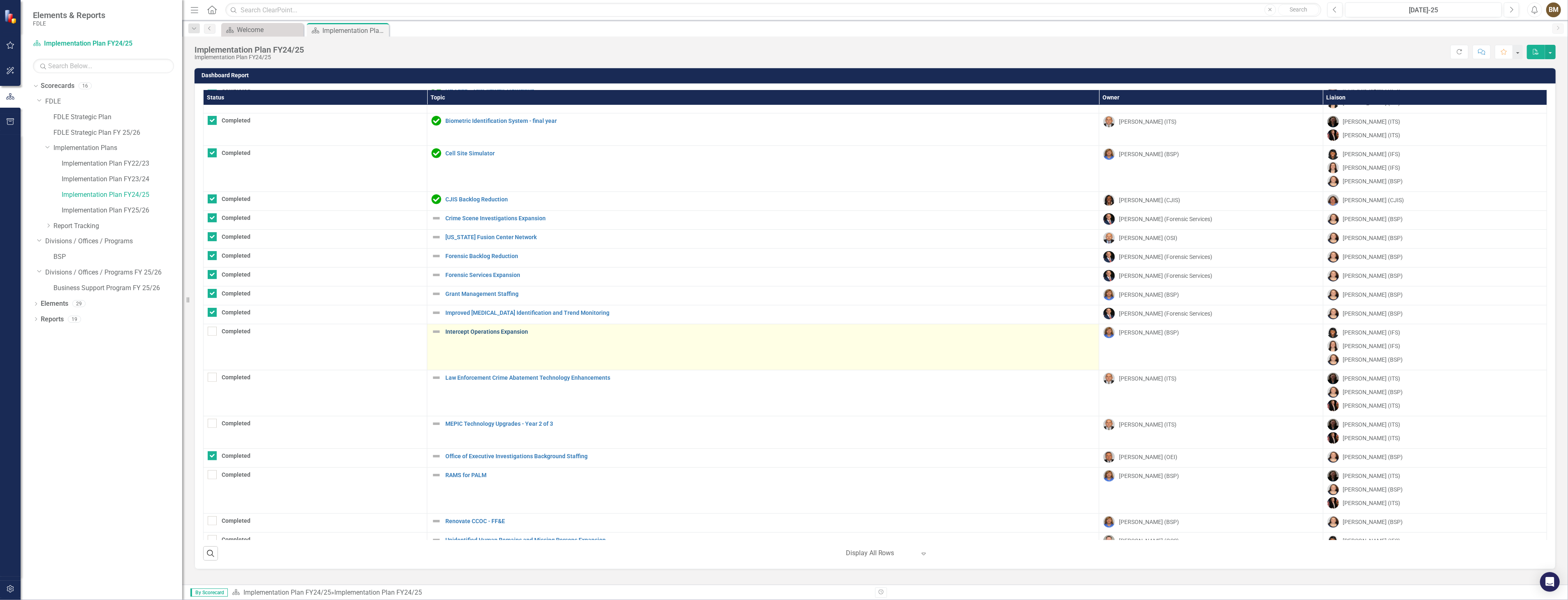
click at [513, 332] on link "Intercept Operations Expansion" at bounding box center [770, 332] width 649 height 6
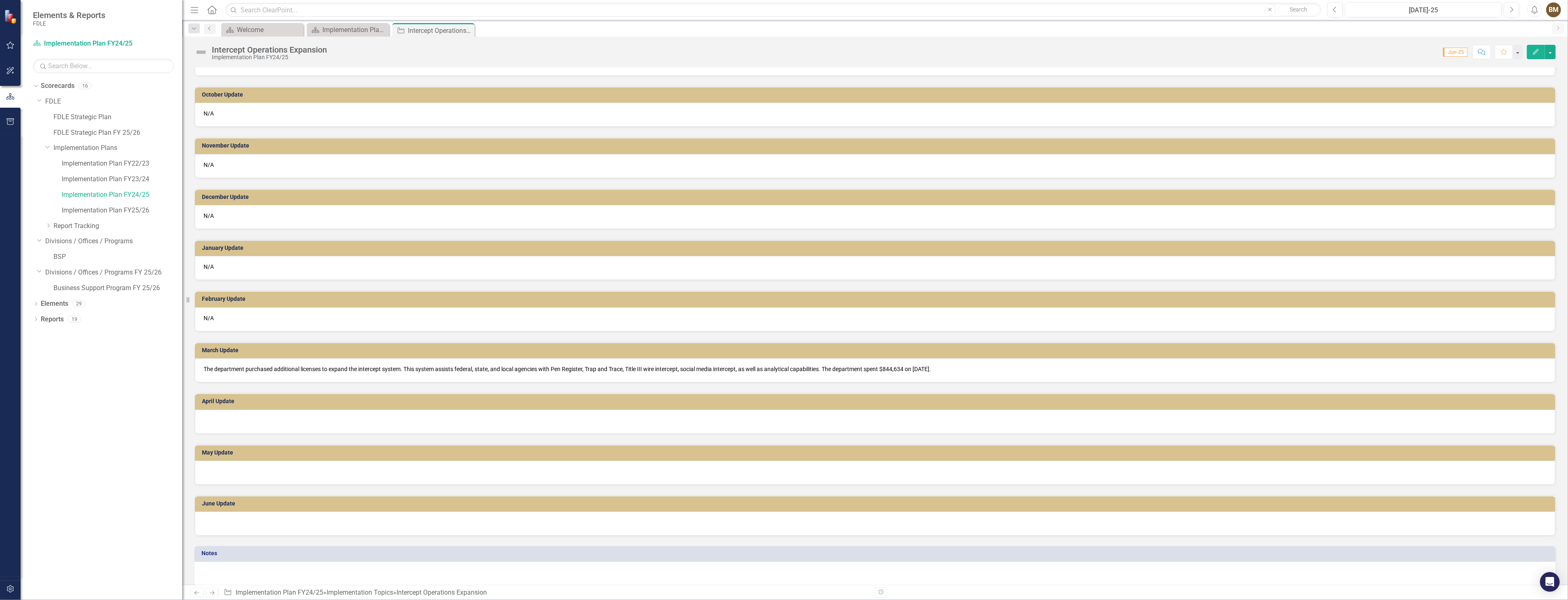
scroll to position [375, 0]
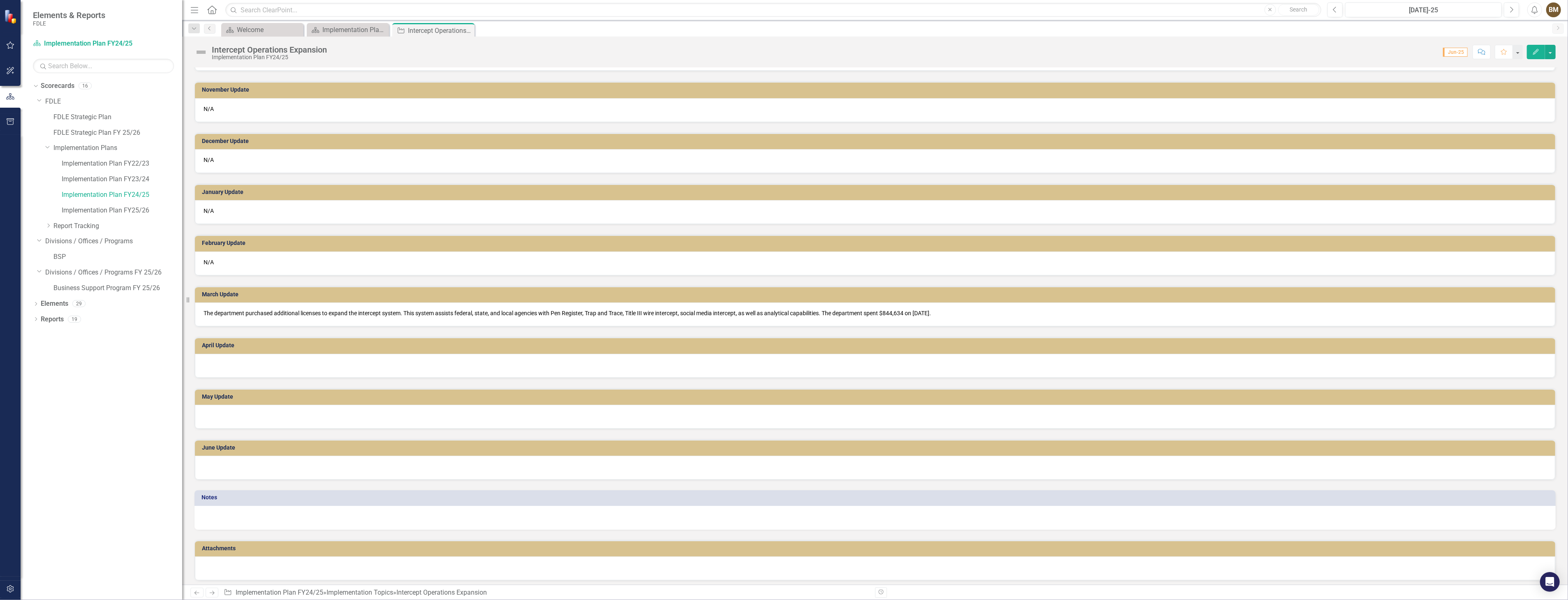
click at [239, 360] on div at bounding box center [875, 366] width 1360 height 24
click at [226, 360] on div at bounding box center [875, 366] width 1360 height 24
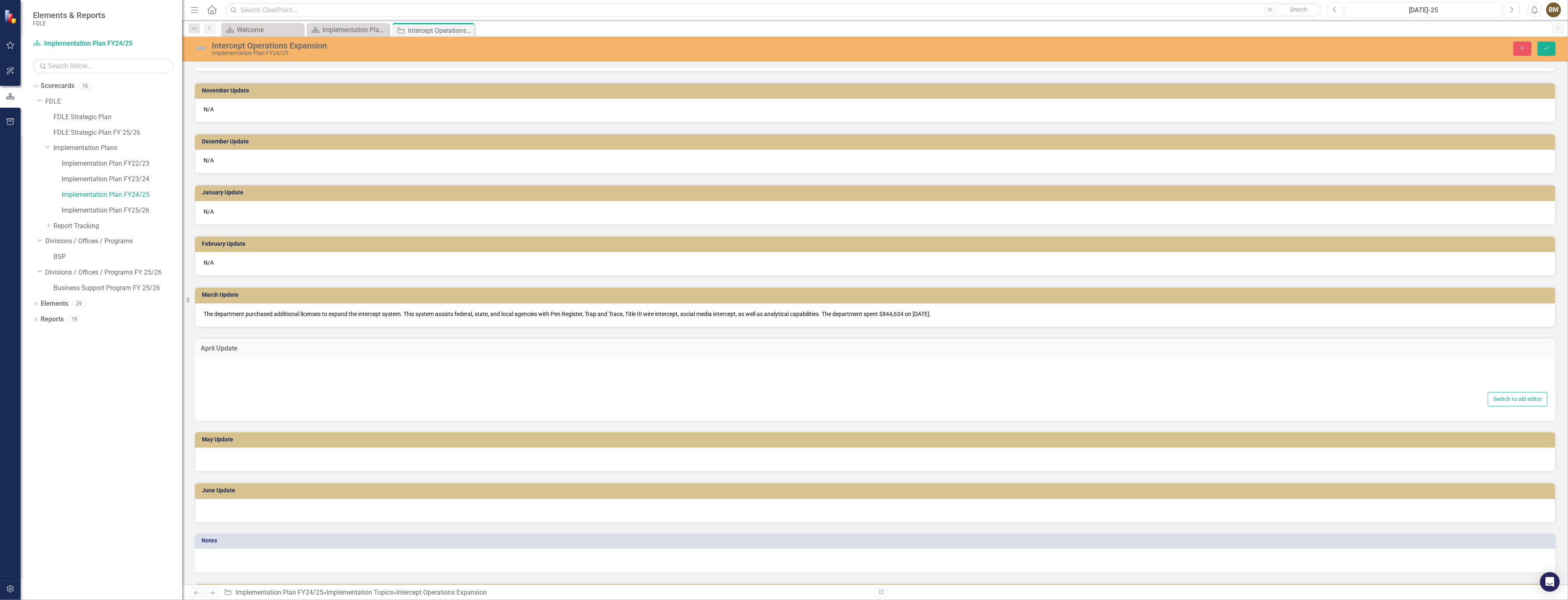
click at [226, 367] on div at bounding box center [875, 377] width 1345 height 26
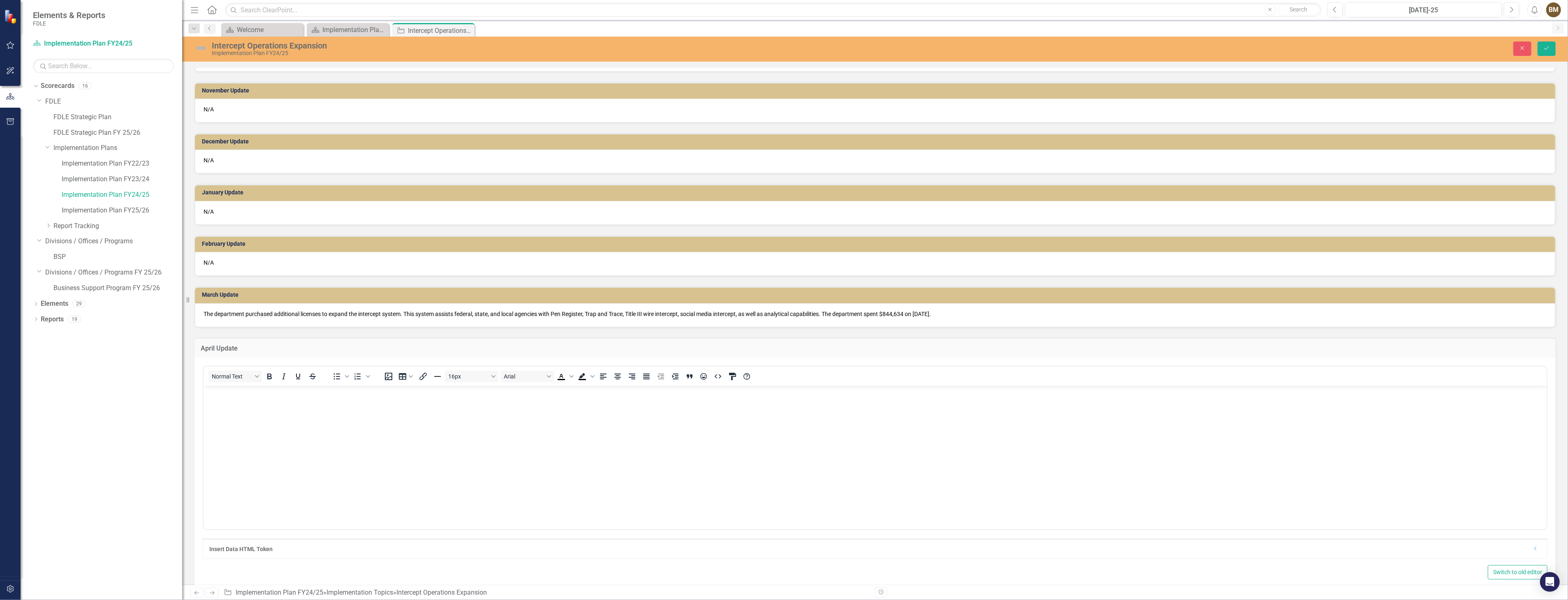
scroll to position [0, 0]
click at [226, 400] on body "Rich Text Area. Press ALT-0 for help." at bounding box center [875, 447] width 1343 height 124
click at [1550, 49] on icon "Save" at bounding box center [1547, 47] width 7 height 5
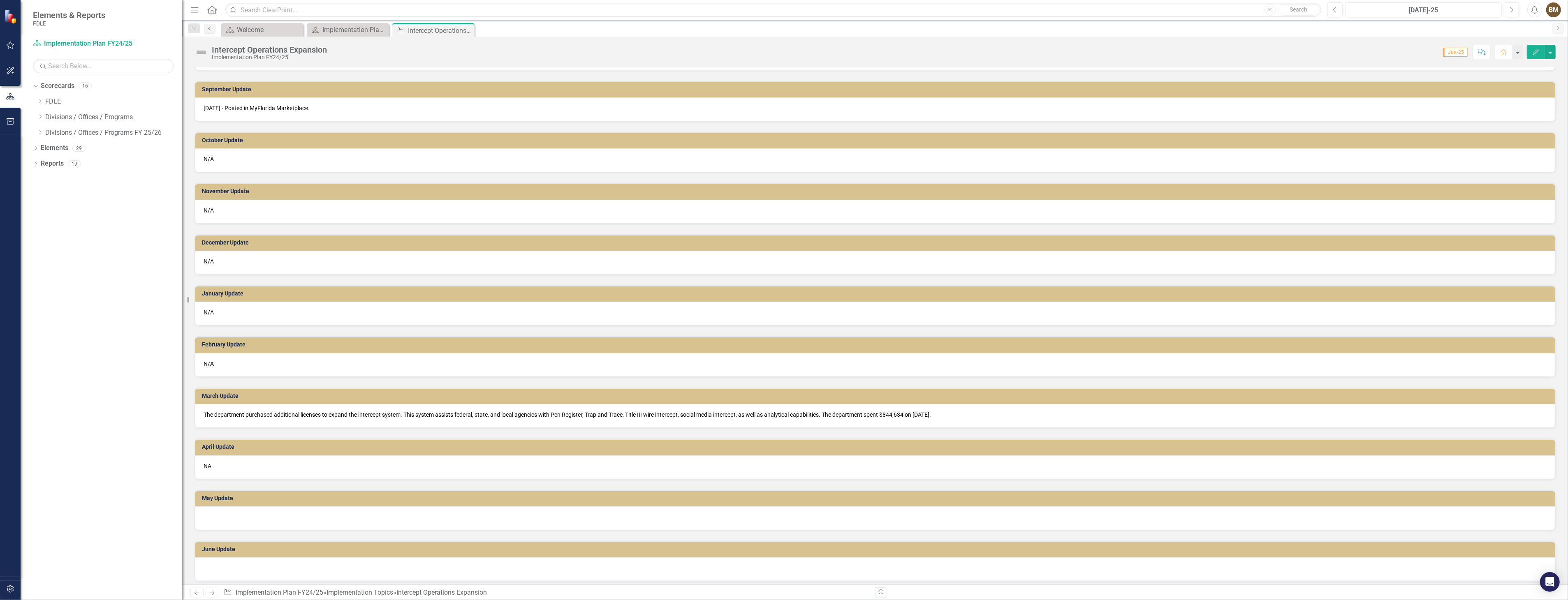
scroll to position [375, 0]
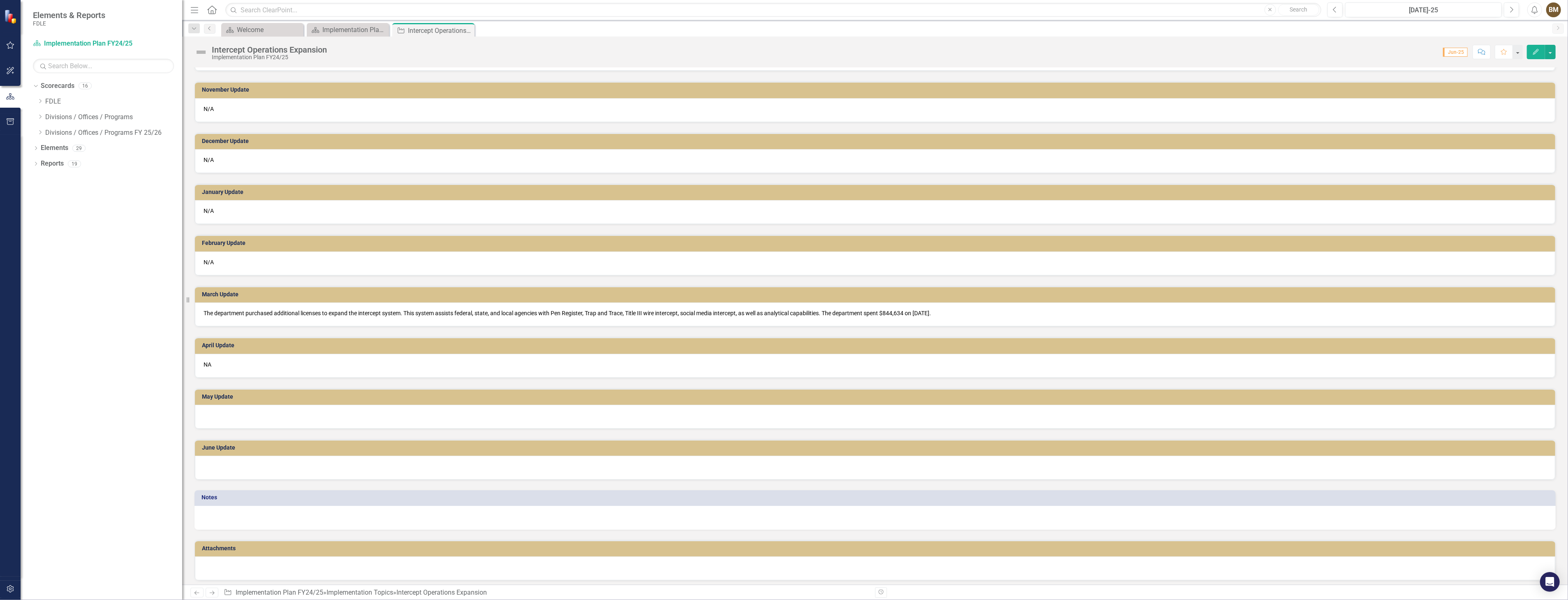
click at [217, 410] on div at bounding box center [875, 416] width 1360 height 24
click at [234, 411] on div at bounding box center [875, 416] width 1360 height 24
drag, startPoint x: 234, startPoint y: 414, endPoint x: 222, endPoint y: 410, distance: 12.6
click at [222, 410] on div at bounding box center [875, 416] width 1360 height 24
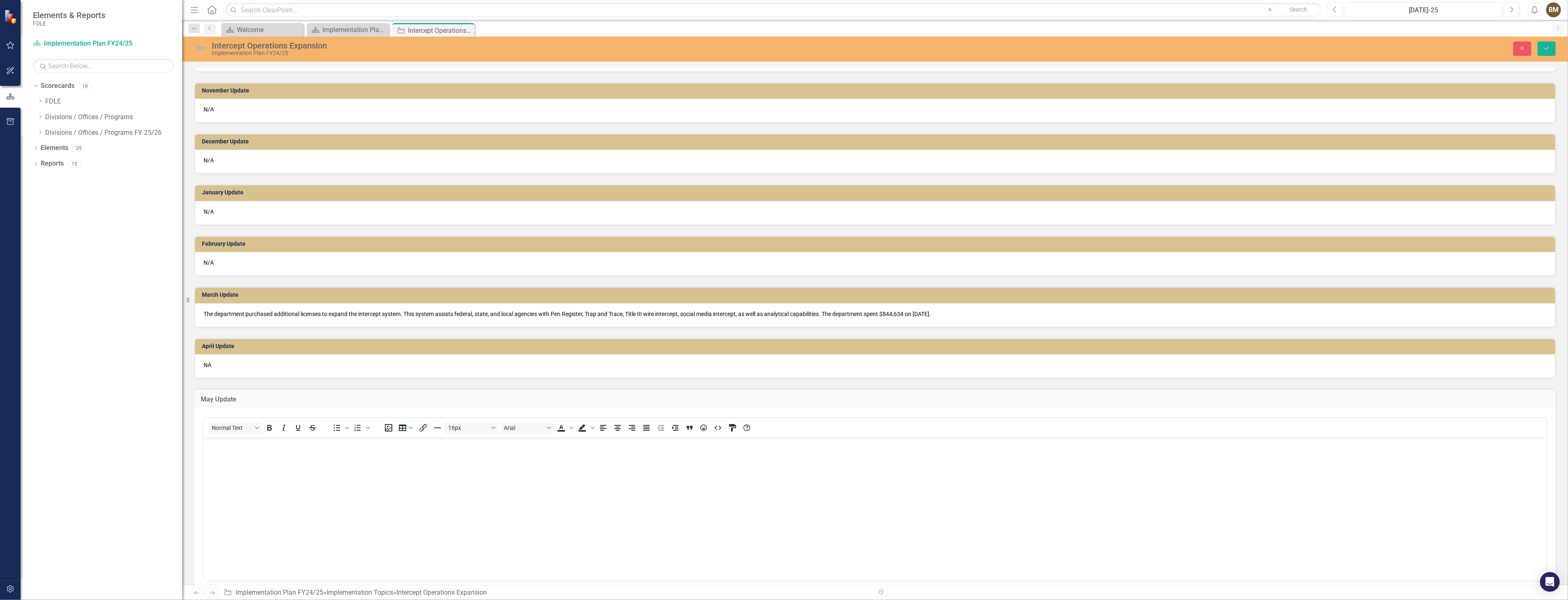
scroll to position [0, 0]
click at [223, 461] on body "Rich Text Area. Press ALT-0 for help." at bounding box center [875, 498] width 1343 height 124
click at [225, 361] on p "NA" at bounding box center [875, 365] width 1343 height 9
click at [1545, 46] on icon "Save" at bounding box center [1547, 47] width 7 height 5
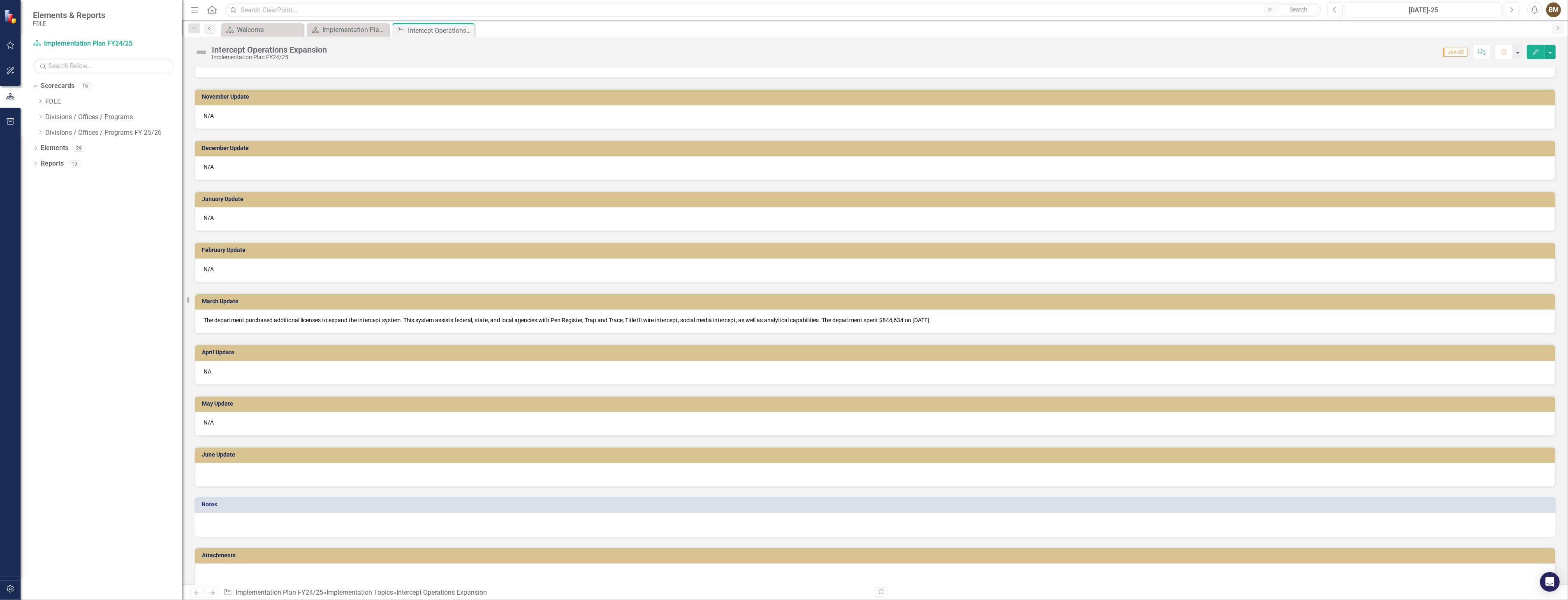
scroll to position [375, 0]
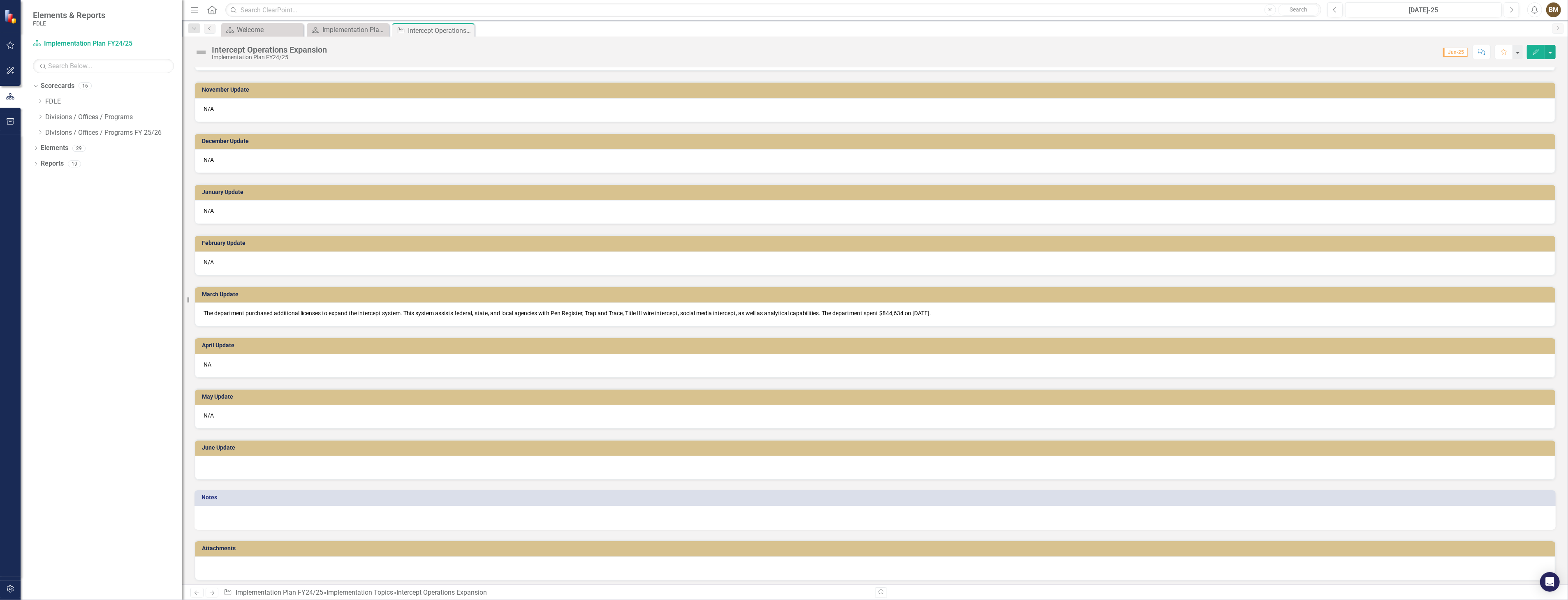
click at [212, 361] on p "NA" at bounding box center [875, 365] width 1343 height 9
click at [211, 361] on p "NA" at bounding box center [875, 365] width 1343 height 9
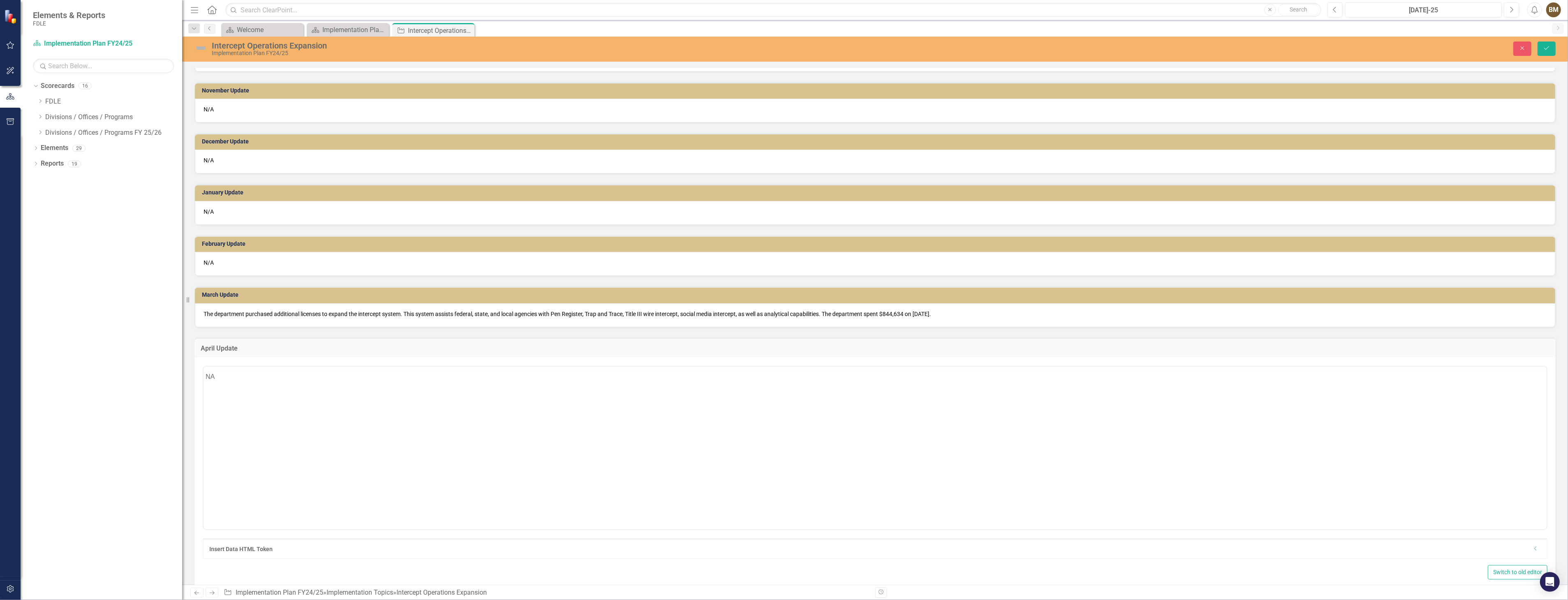
scroll to position [0, 0]
click at [211, 394] on p "NA" at bounding box center [875, 393] width 1339 height 10
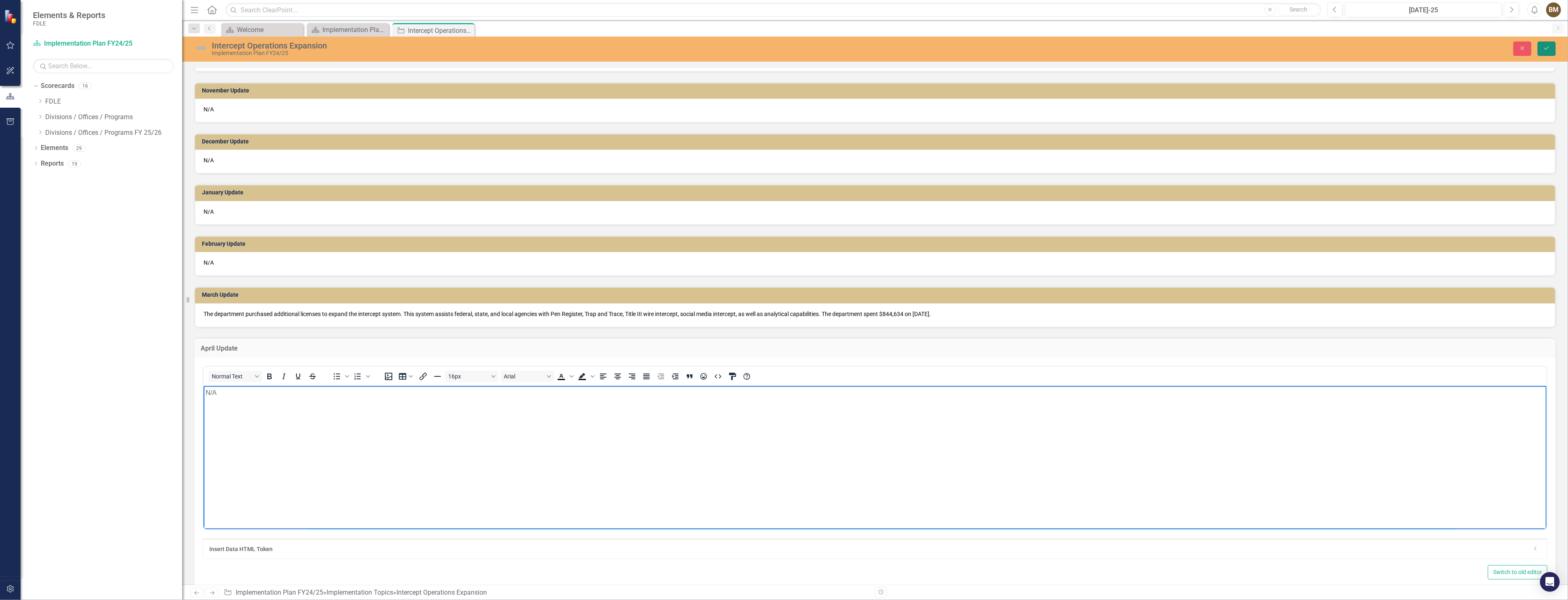
click at [1549, 45] on icon "Save" at bounding box center [1547, 47] width 7 height 5
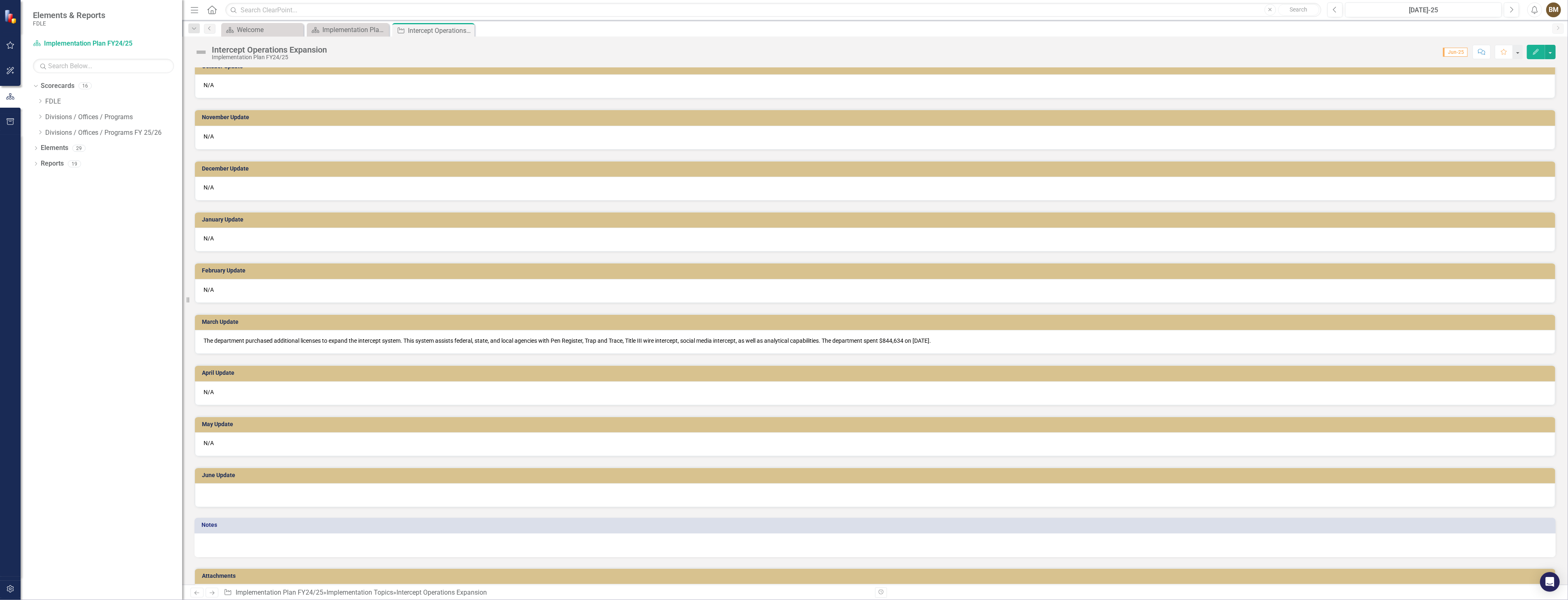
scroll to position [375, 0]
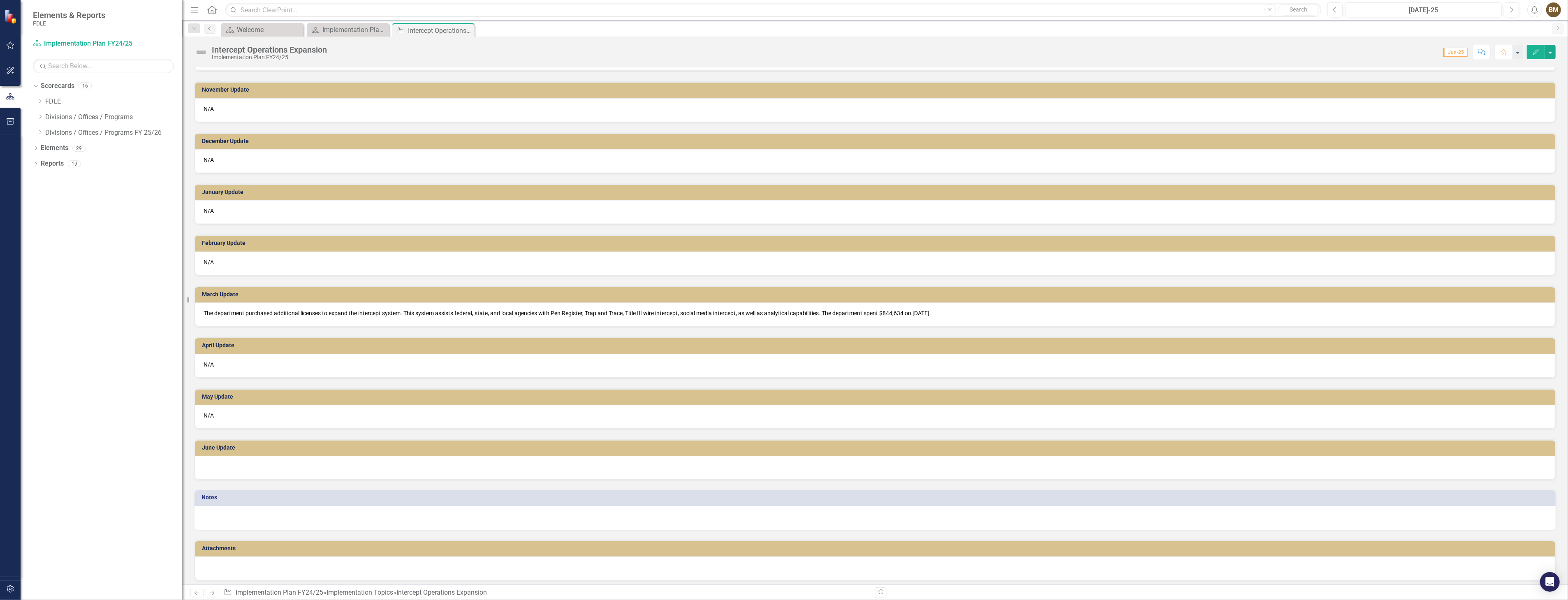
click at [214, 459] on div at bounding box center [875, 467] width 1360 height 24
click at [235, 466] on div at bounding box center [875, 467] width 1360 height 24
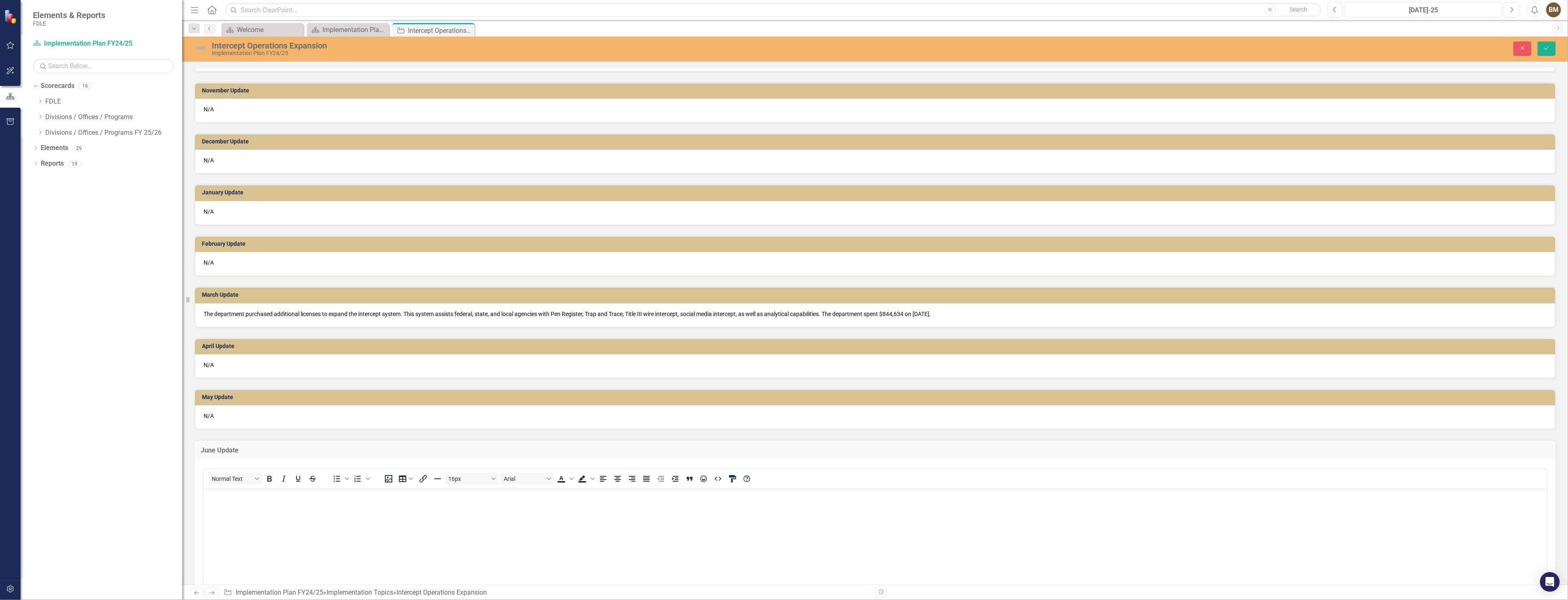
scroll to position [0, 0]
click at [216, 512] on body "Rich Text Area. Press ALT-0 for help." at bounding box center [875, 549] width 1343 height 124
click at [1542, 46] on button "Save" at bounding box center [1547, 49] width 18 height 15
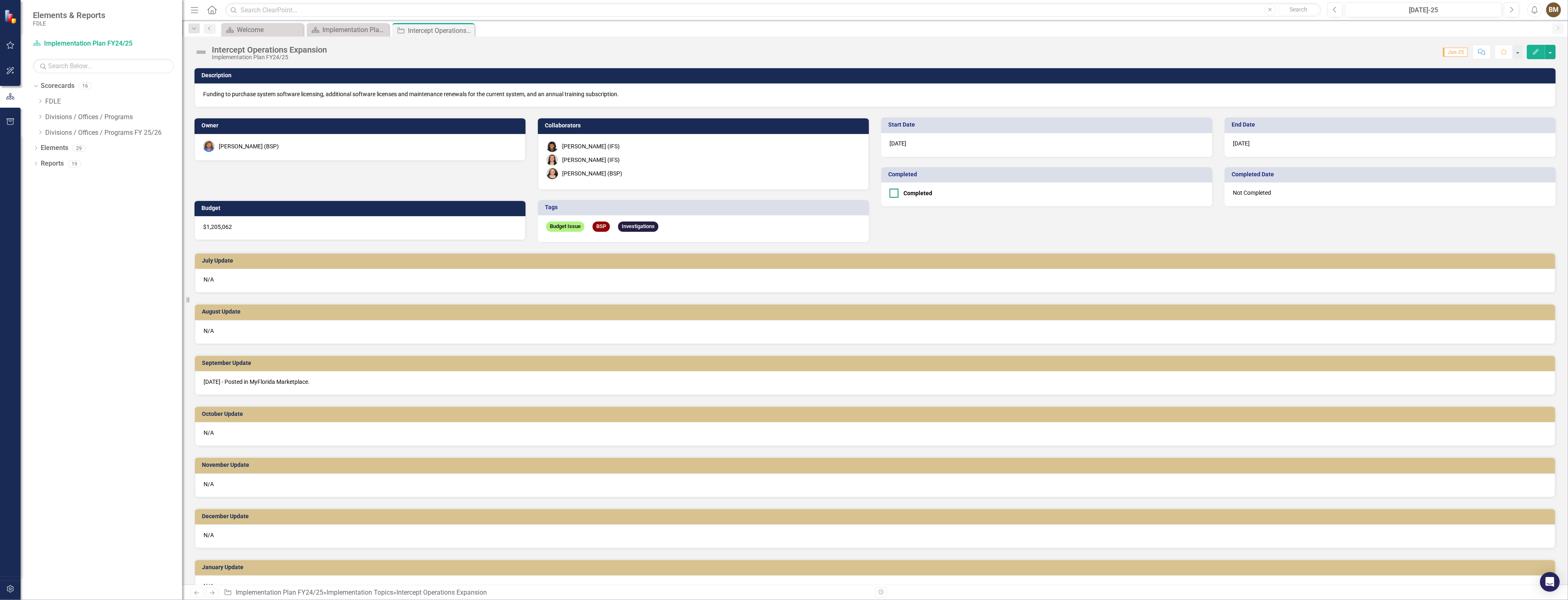
click at [889, 192] on input "Completed" at bounding box center [892, 191] width 5 height 5
checkbox input "true"
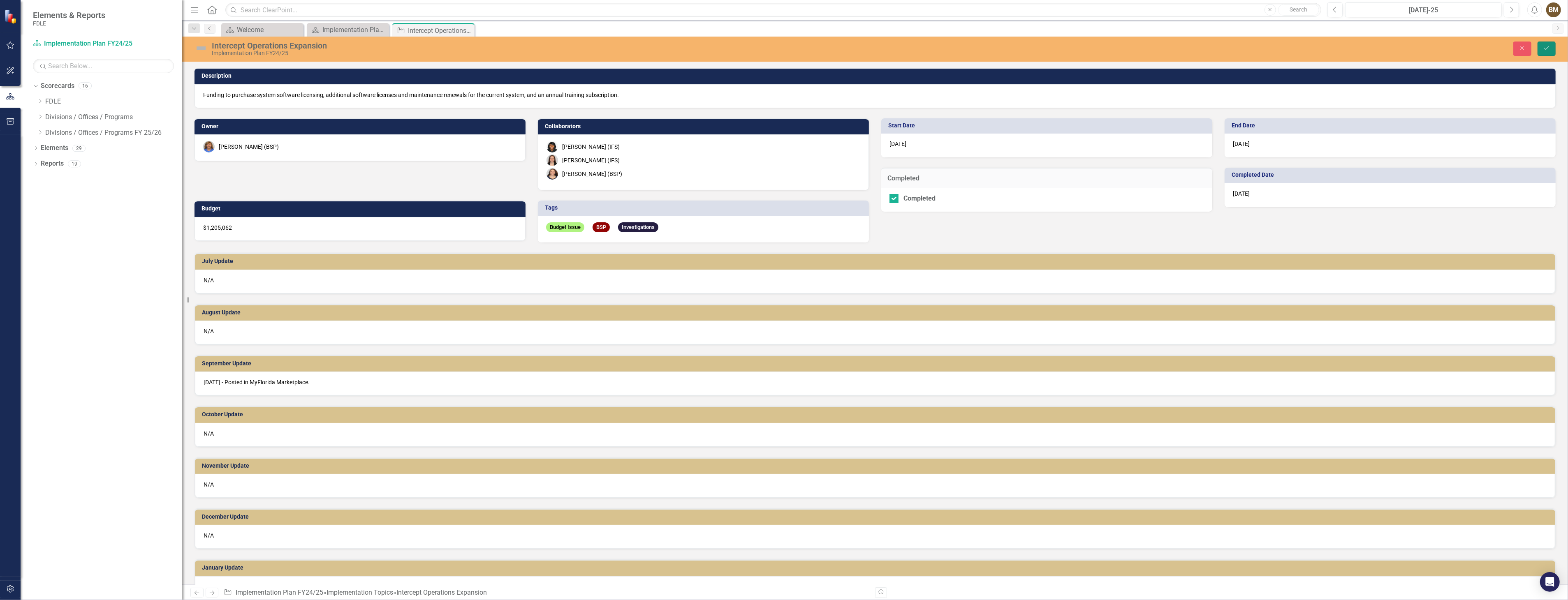
click at [1550, 49] on icon "Save" at bounding box center [1547, 47] width 7 height 5
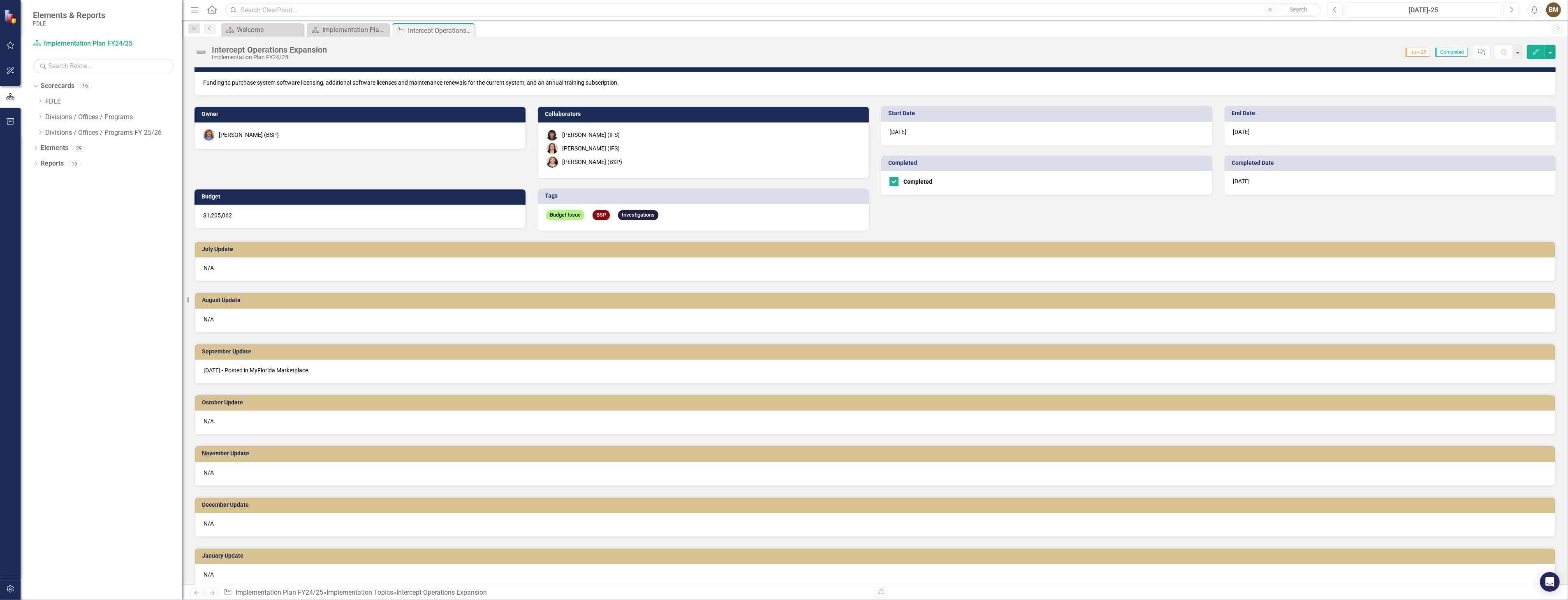
scroll to position [10, 0]
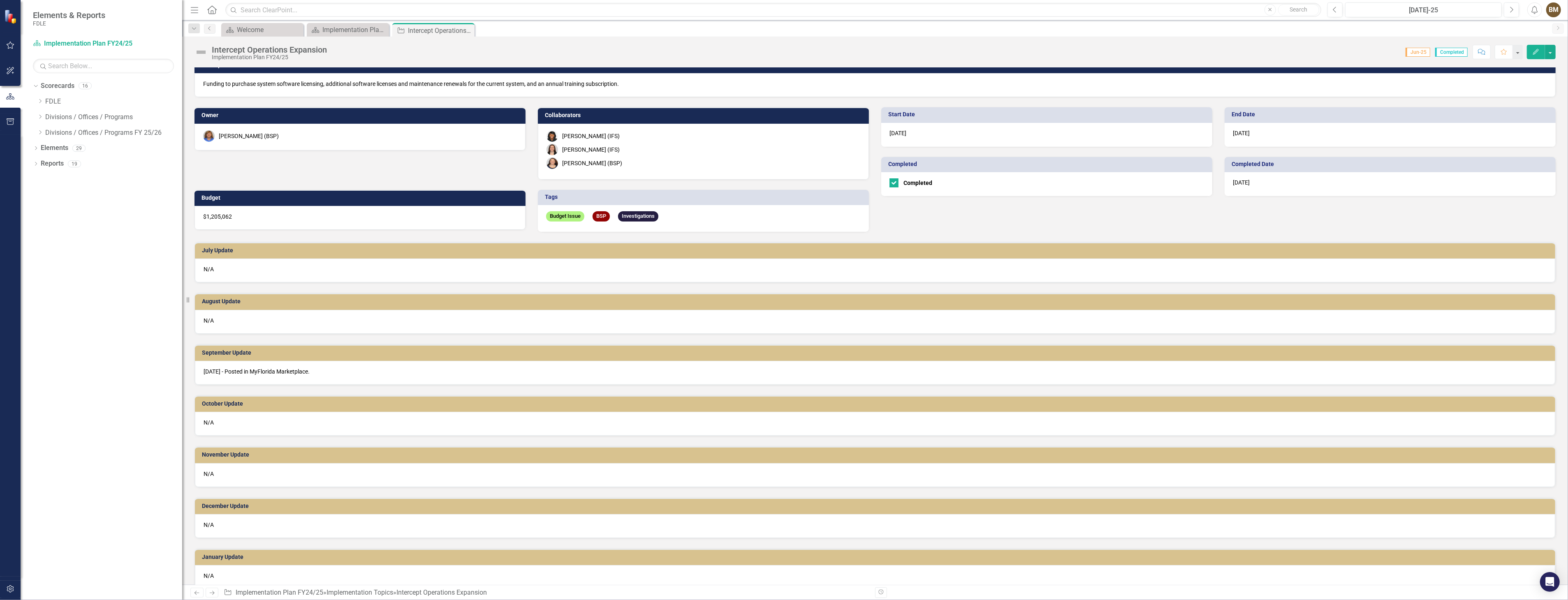
click at [502, 58] on div "Score: N/A Jun-25 Completed Comment Favorite Edit" at bounding box center [943, 52] width 1225 height 14
click at [465, 30] on icon "Close" at bounding box center [467, 30] width 9 height 7
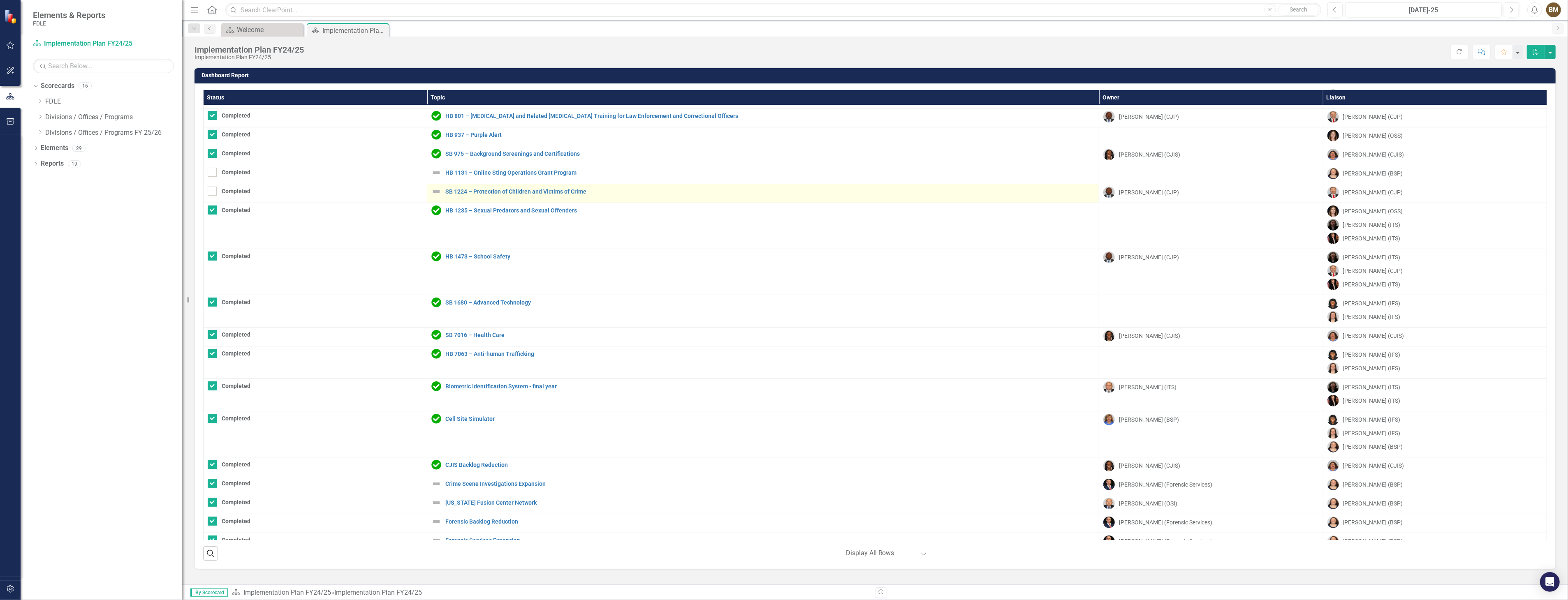
checkbox input "true"
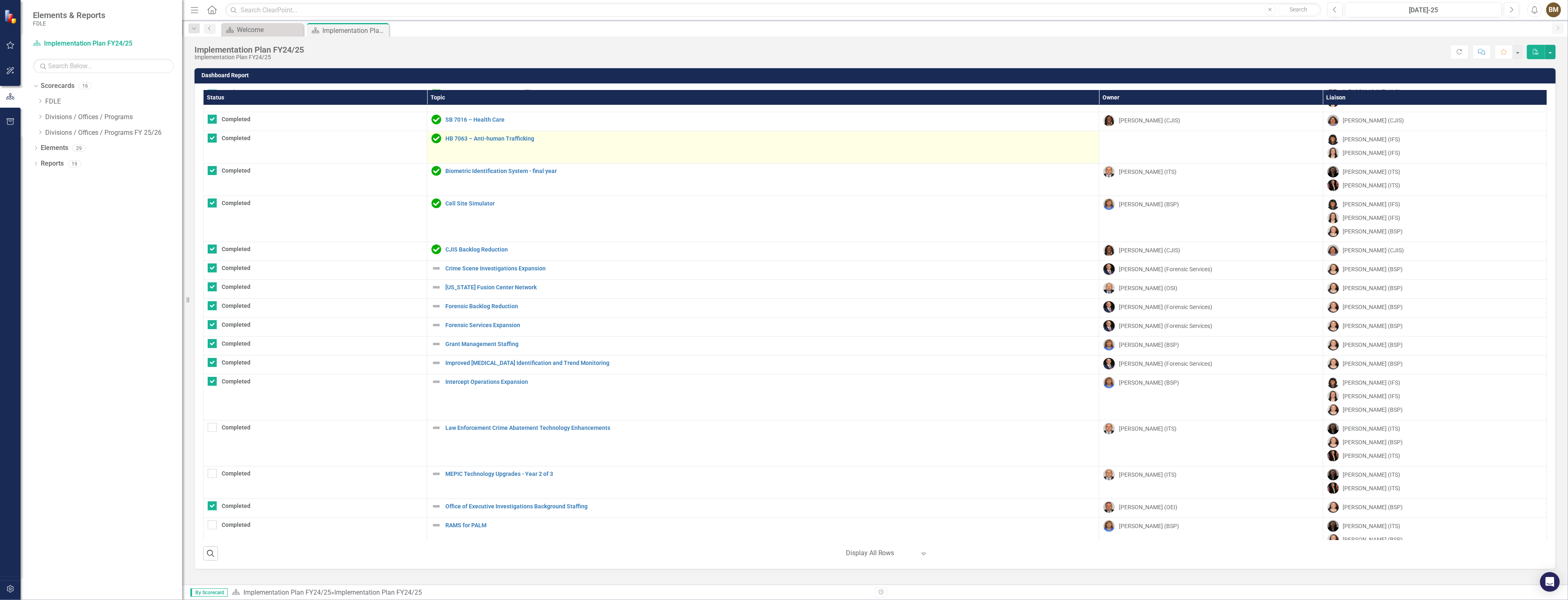
scroll to position [391, 0]
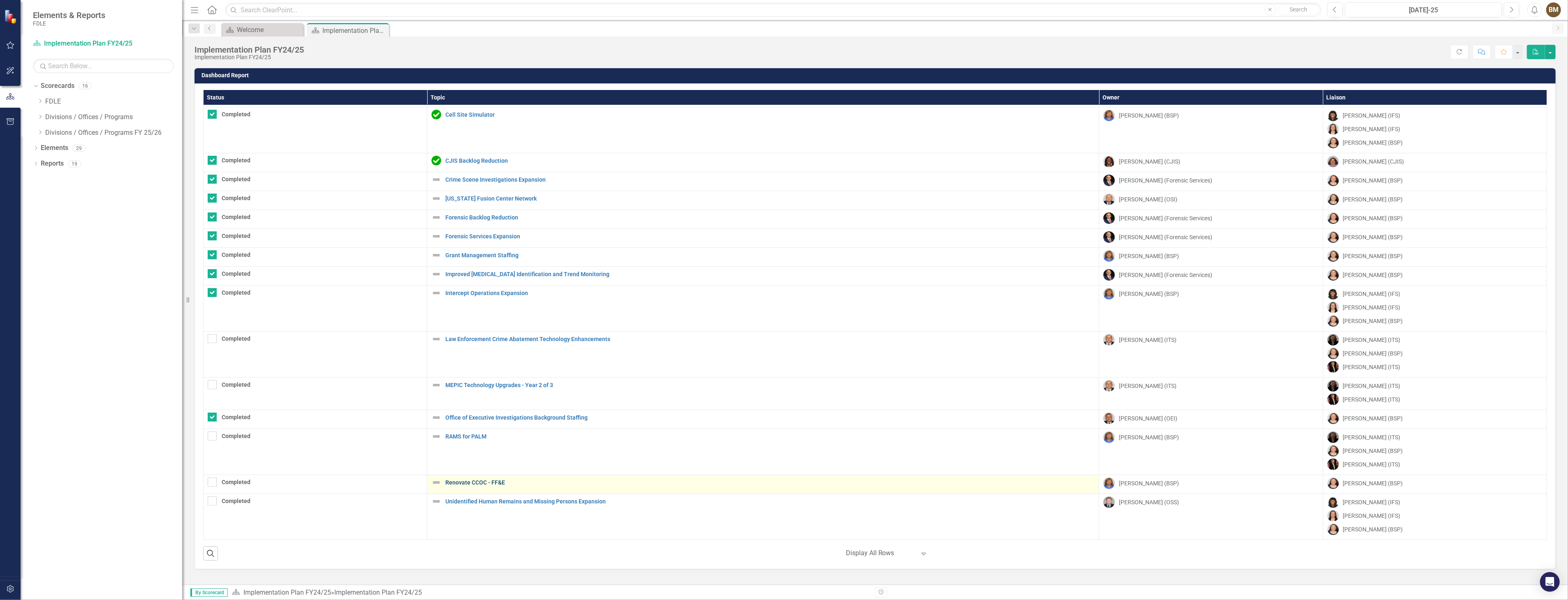
click at [462, 480] on link "Renovate CCOC - FF&E" at bounding box center [770, 483] width 649 height 6
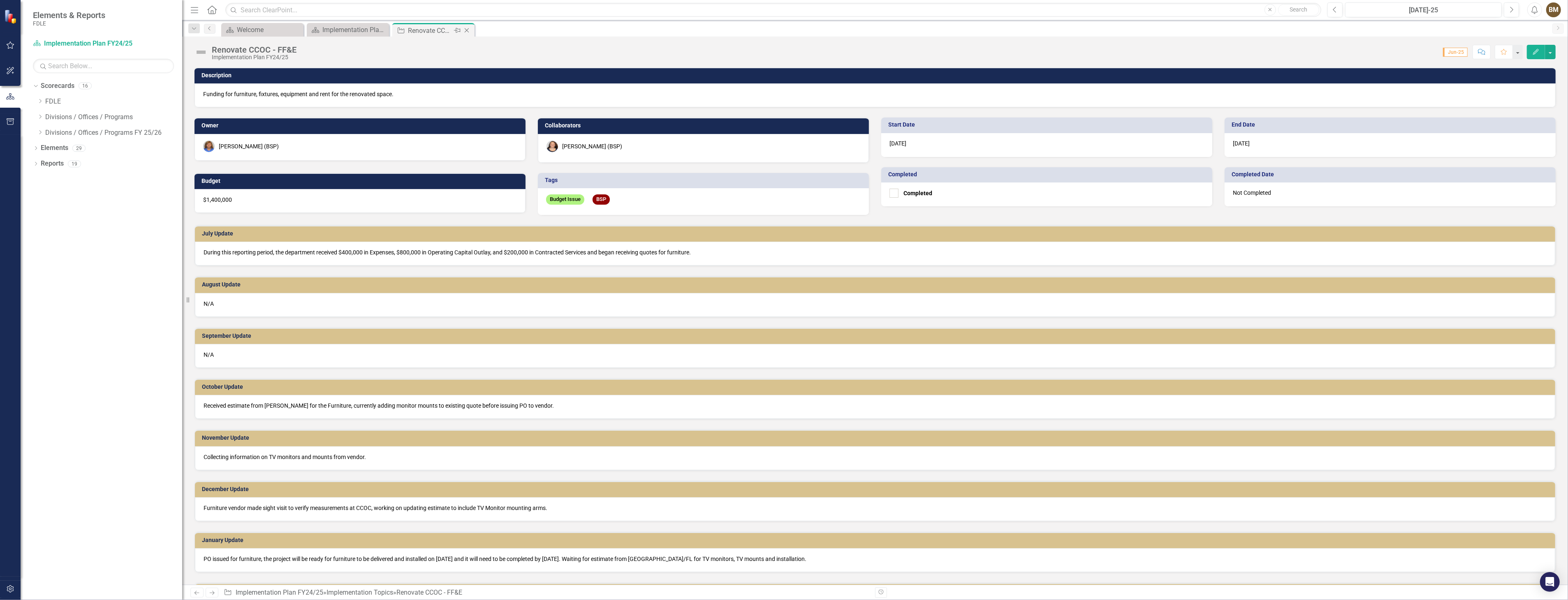
click at [466, 31] on icon at bounding box center [466, 30] width 4 height 4
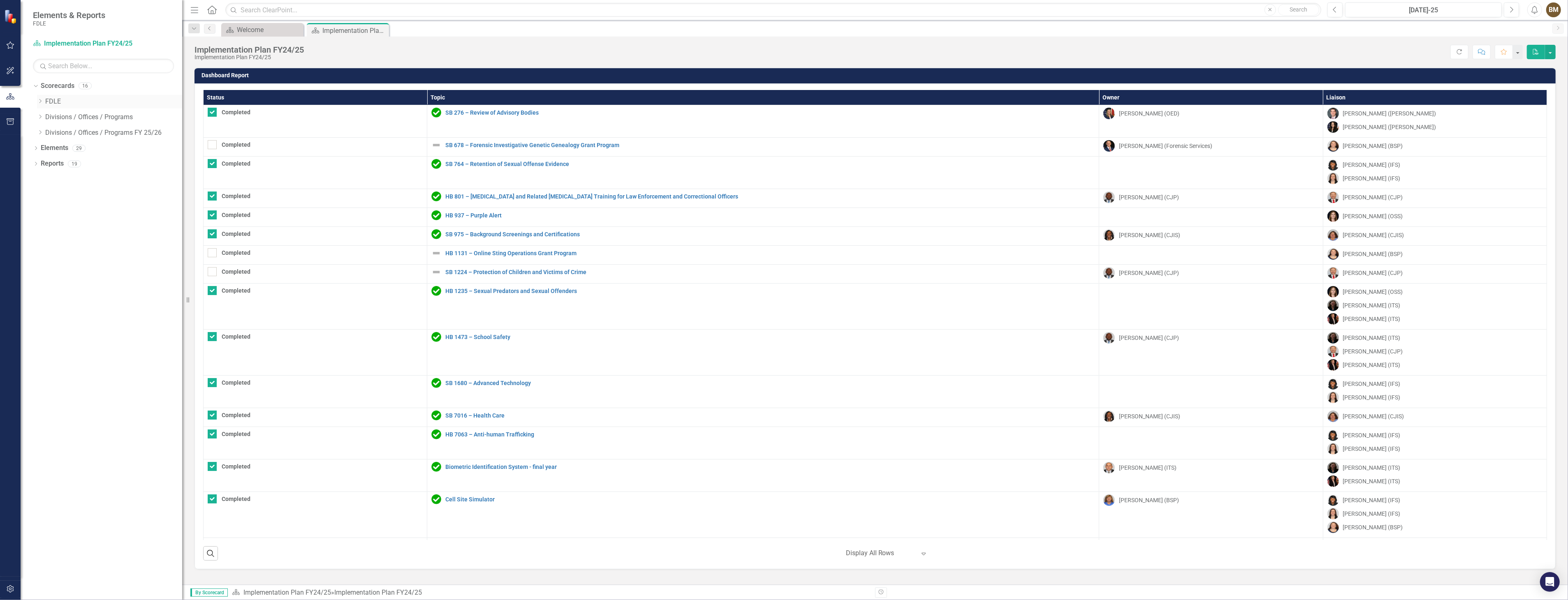
click at [37, 103] on icon "Dropdown" at bounding box center [40, 101] width 6 height 5
click at [49, 149] on icon "Dropdown" at bounding box center [48, 148] width 6 height 5
click at [116, 180] on link "Implementation Plan FY23/24" at bounding box center [122, 180] width 121 height 10
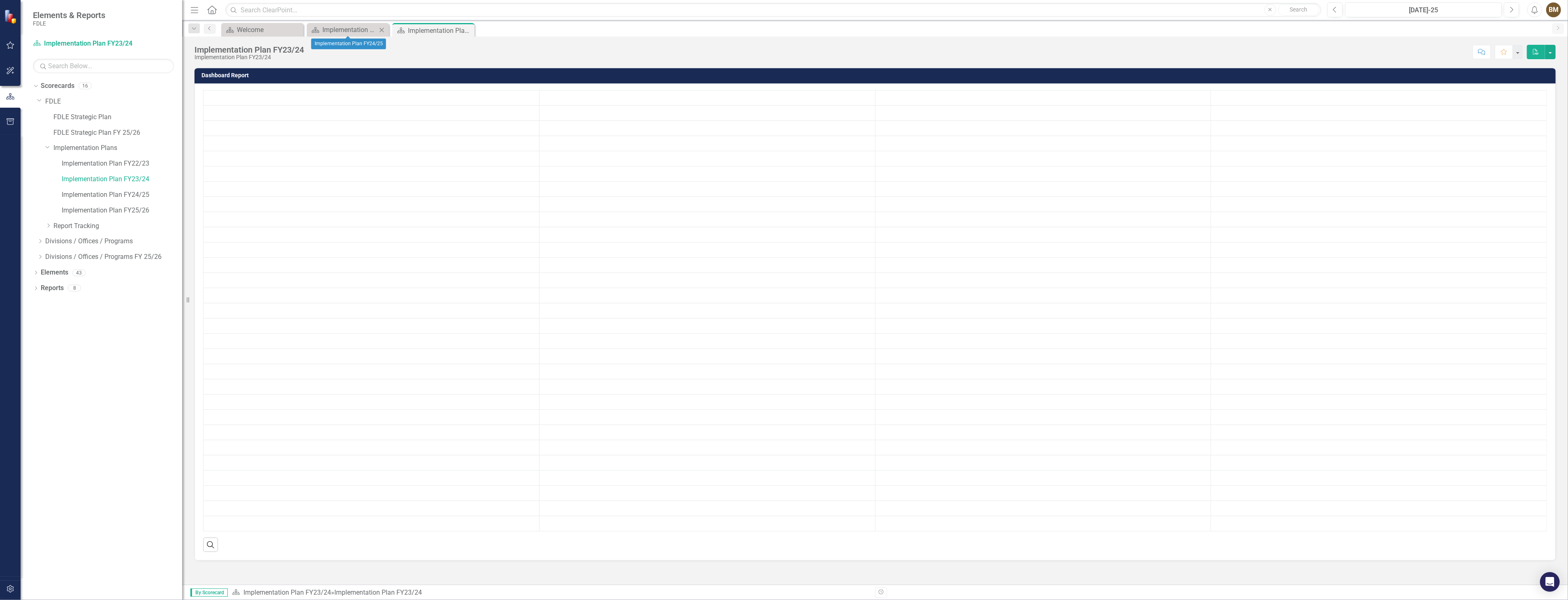
click at [382, 32] on icon "Close" at bounding box center [382, 30] width 9 height 7
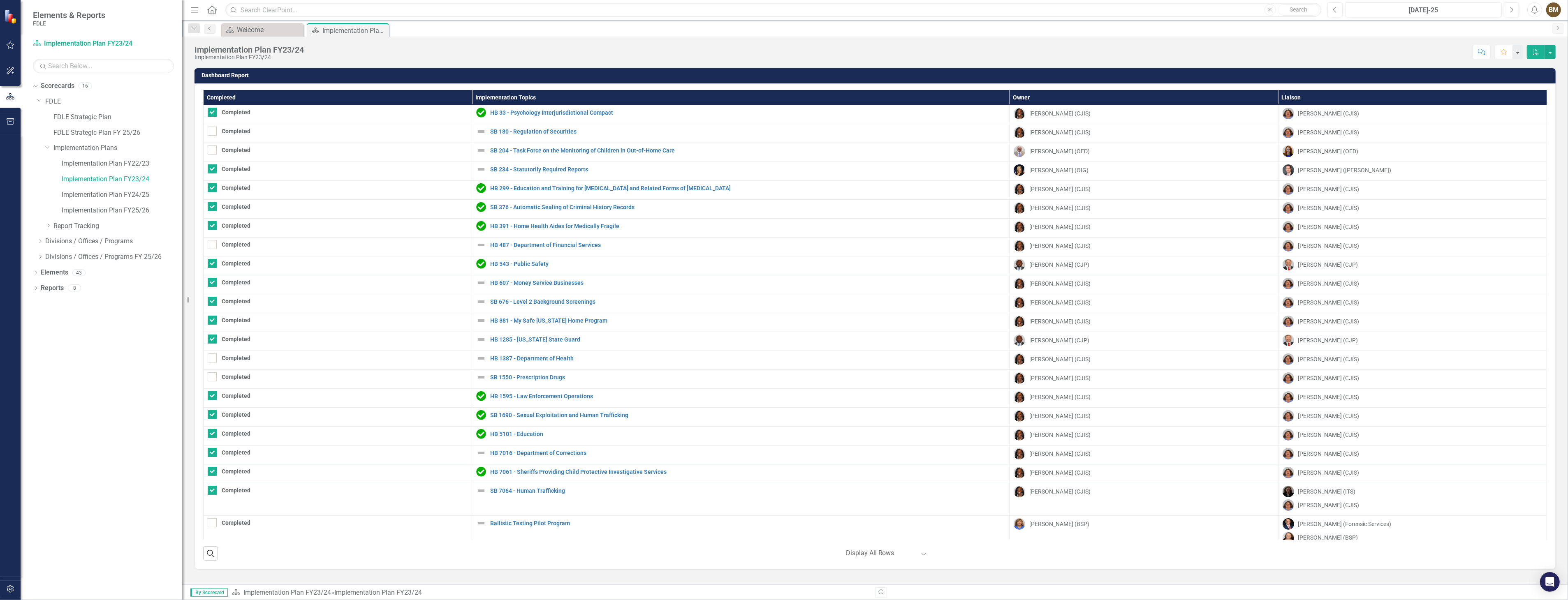
scroll to position [494, 0]
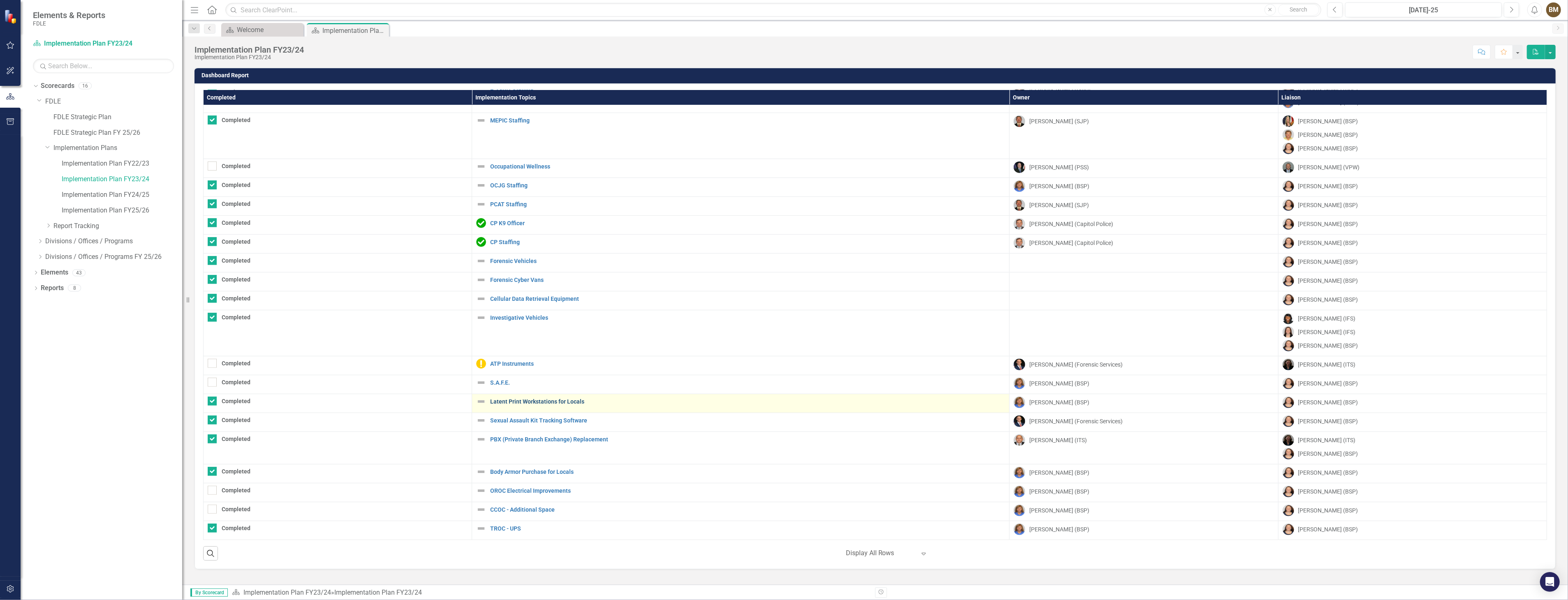
click at [562, 399] on link "Latent Print Workstations for Locals" at bounding box center [747, 402] width 515 height 6
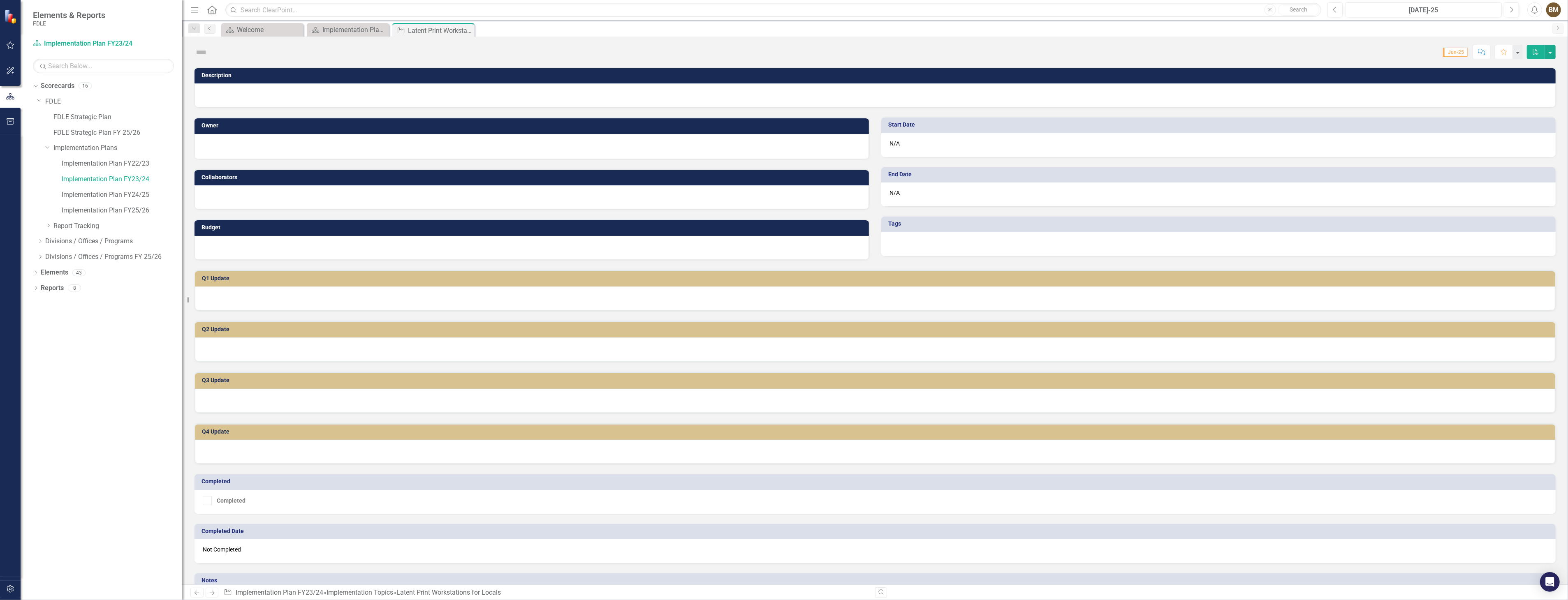
checkbox input "true"
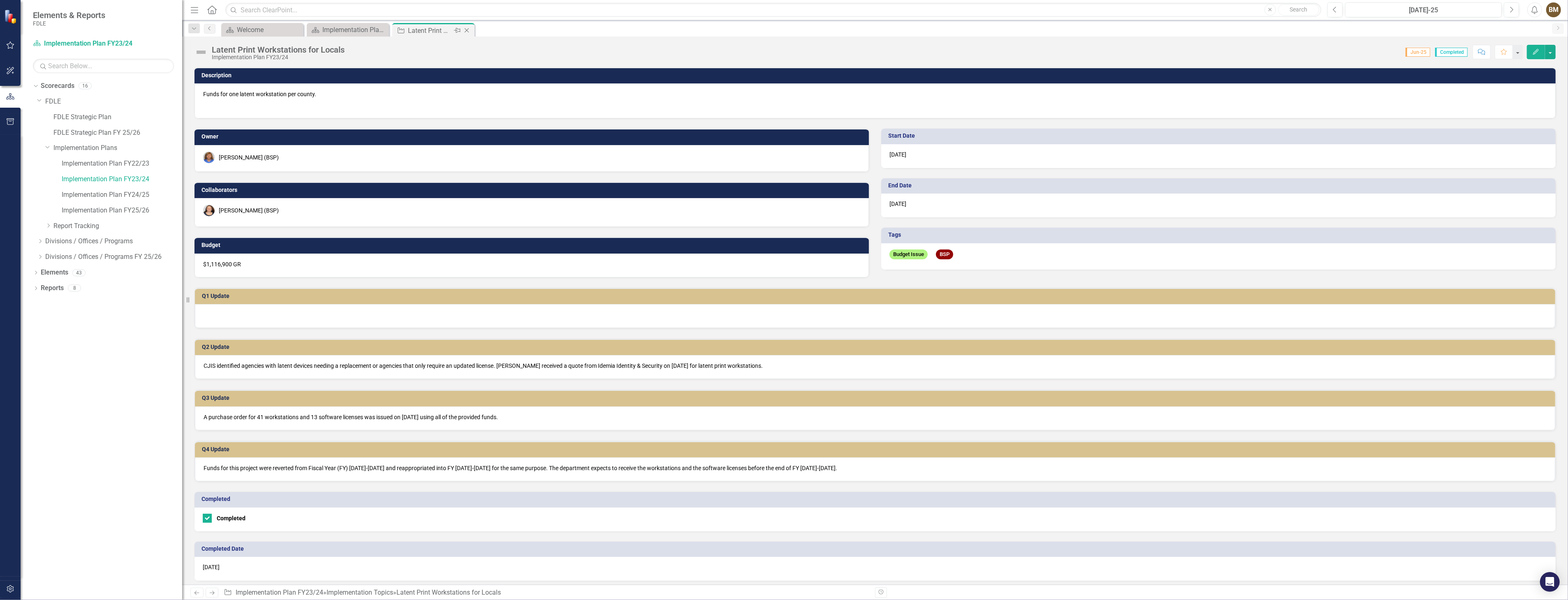
click at [467, 30] on icon "Close" at bounding box center [467, 30] width 9 height 7
